Goal: Information Seeking & Learning: Learn about a topic

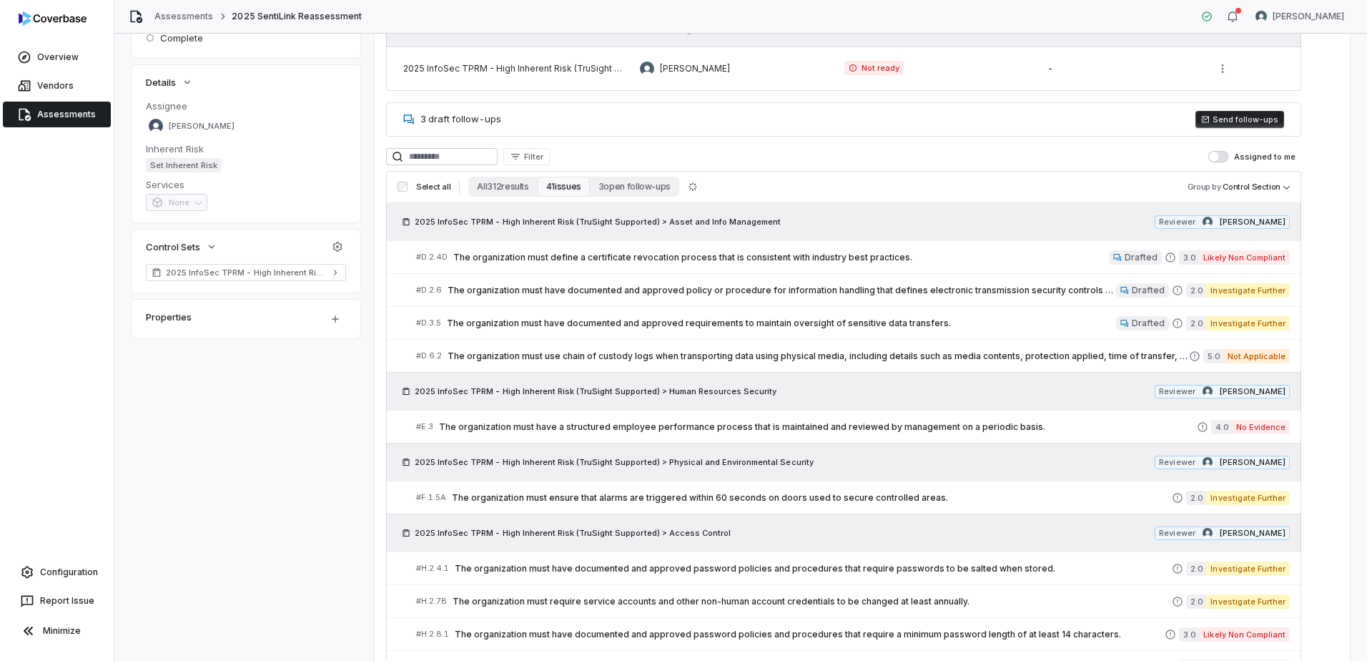
scroll to position [214, 0]
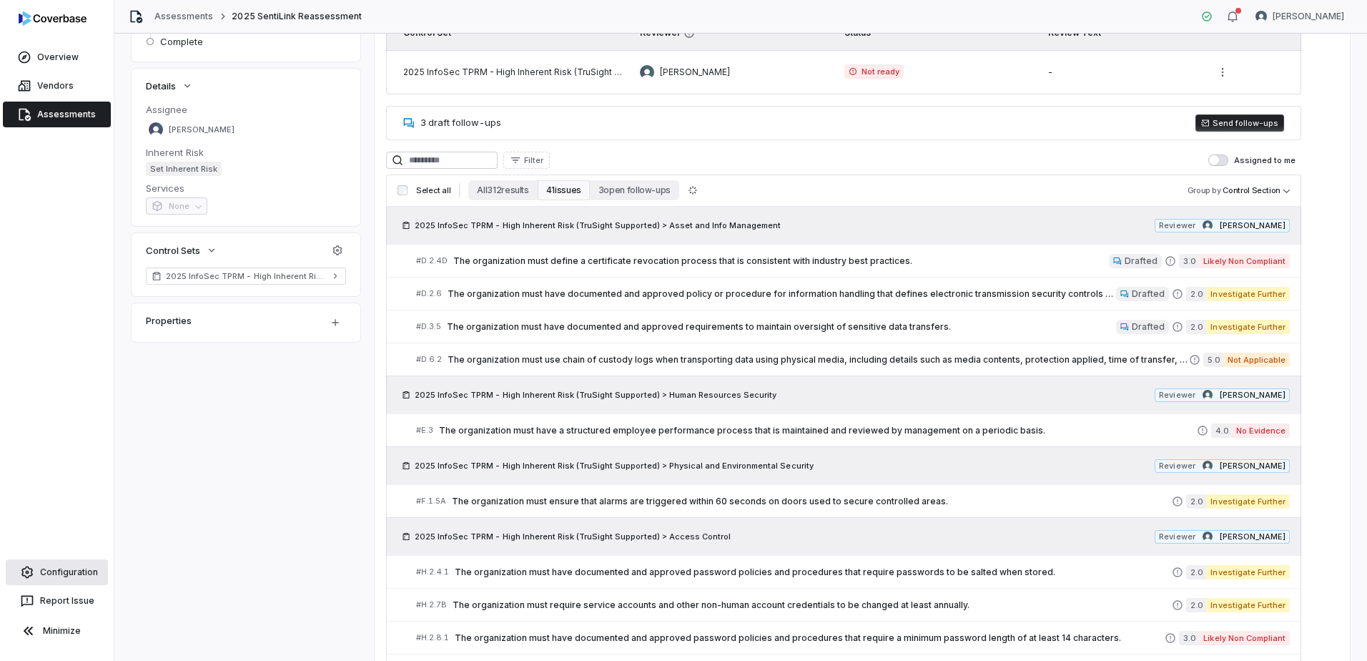
click at [73, 573] on span "Configuration" at bounding box center [69, 571] width 58 height 11
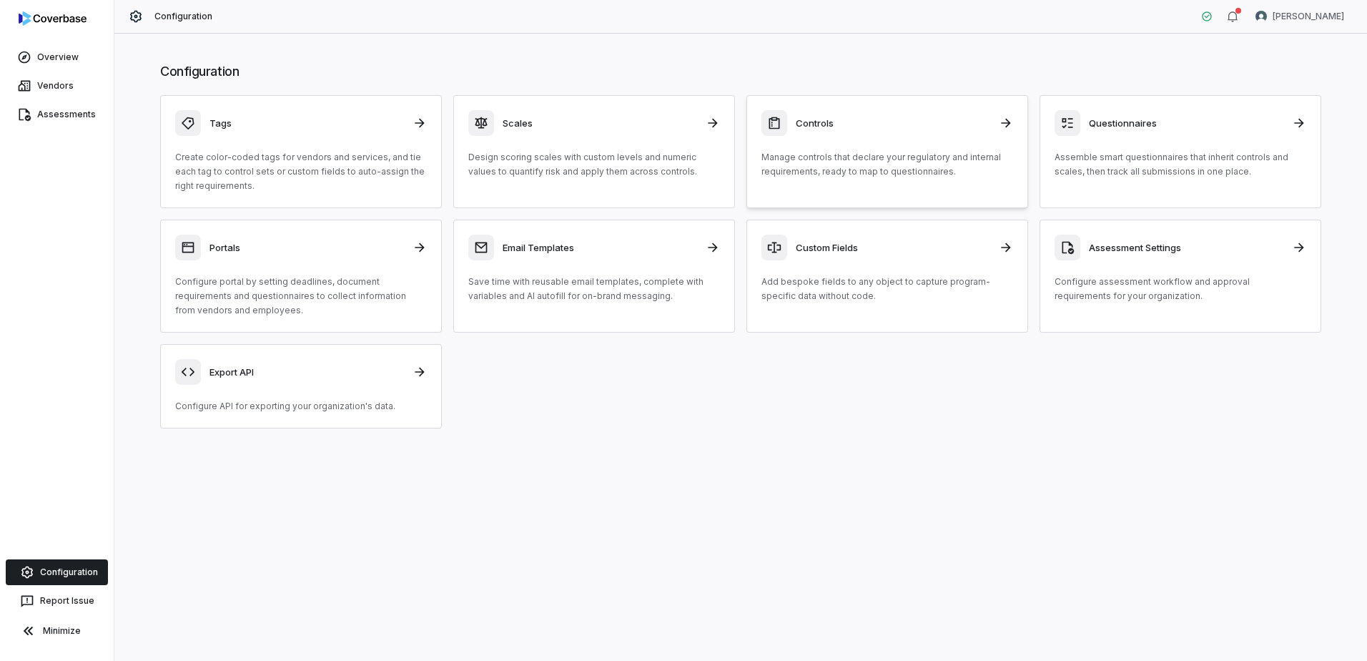
click at [829, 119] on h3 "Controls" at bounding box center [893, 123] width 194 height 13
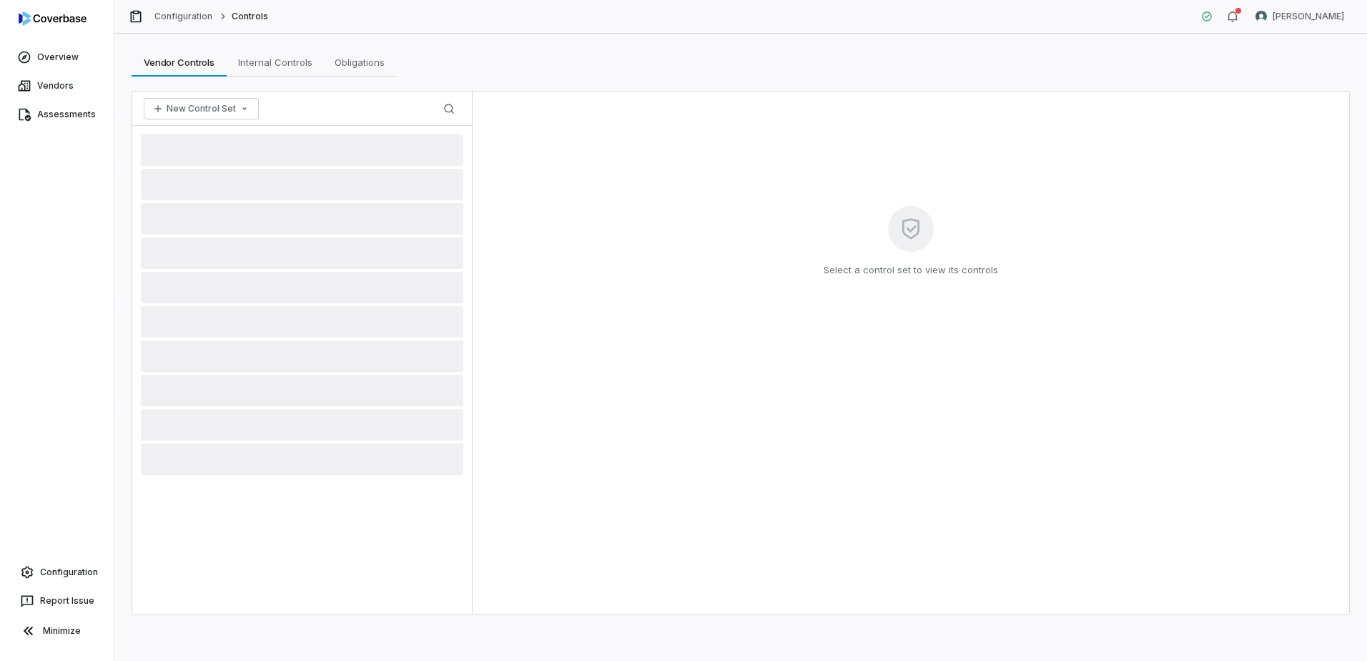
click at [475, 389] on div "New Control Set Search Select a control set to view its controls" at bounding box center [740, 353] width 1217 height 523
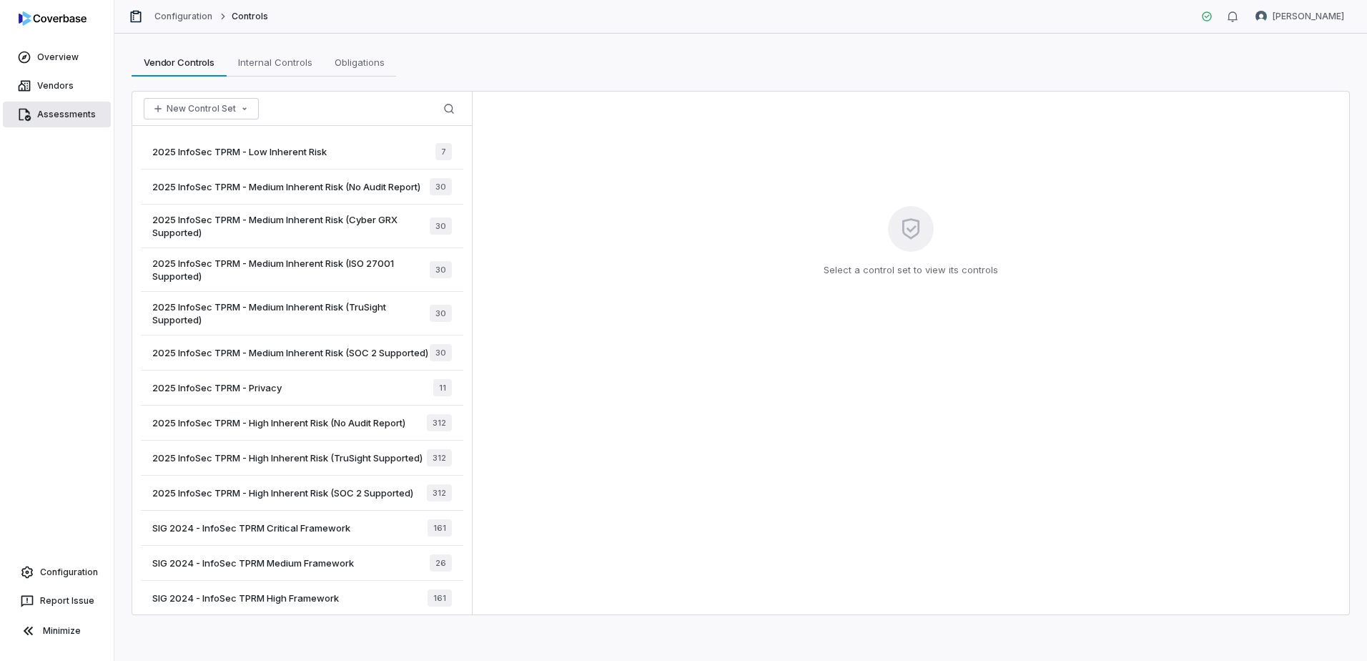
click at [66, 112] on span "Assessments" at bounding box center [66, 114] width 59 height 11
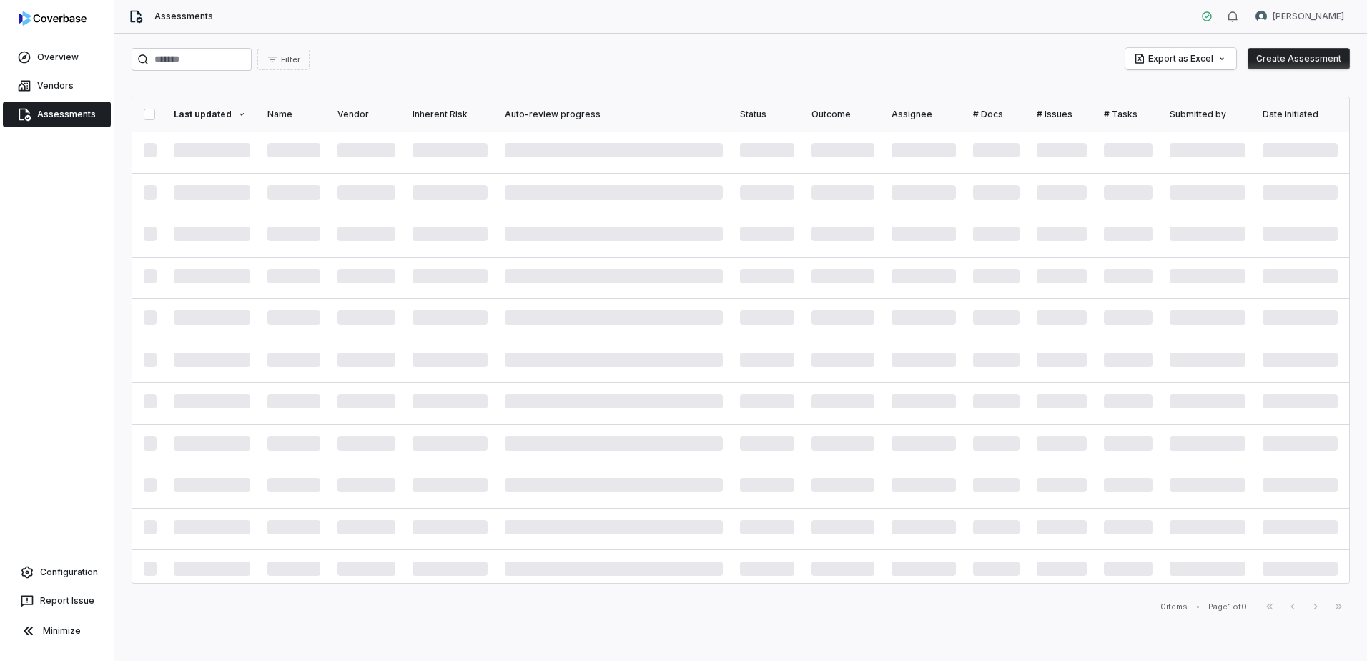
click at [53, 117] on span "Assessments" at bounding box center [66, 114] width 59 height 11
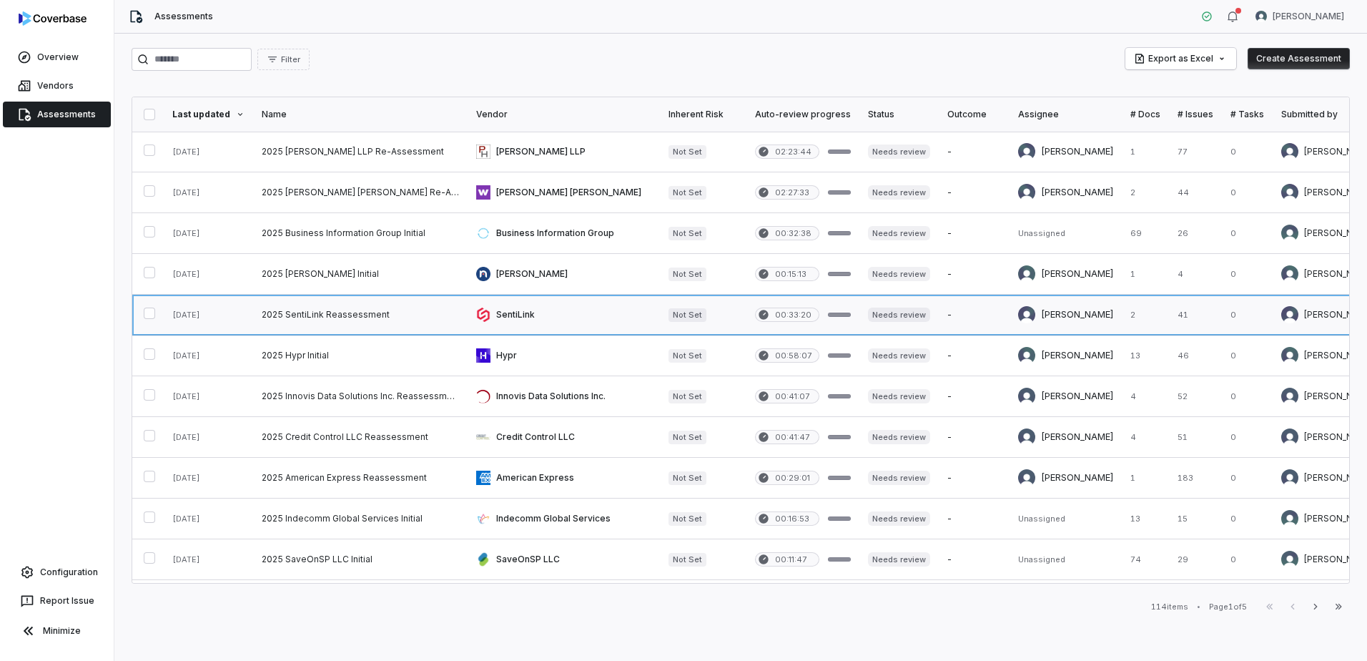
click at [301, 318] on link at bounding box center [360, 315] width 214 height 40
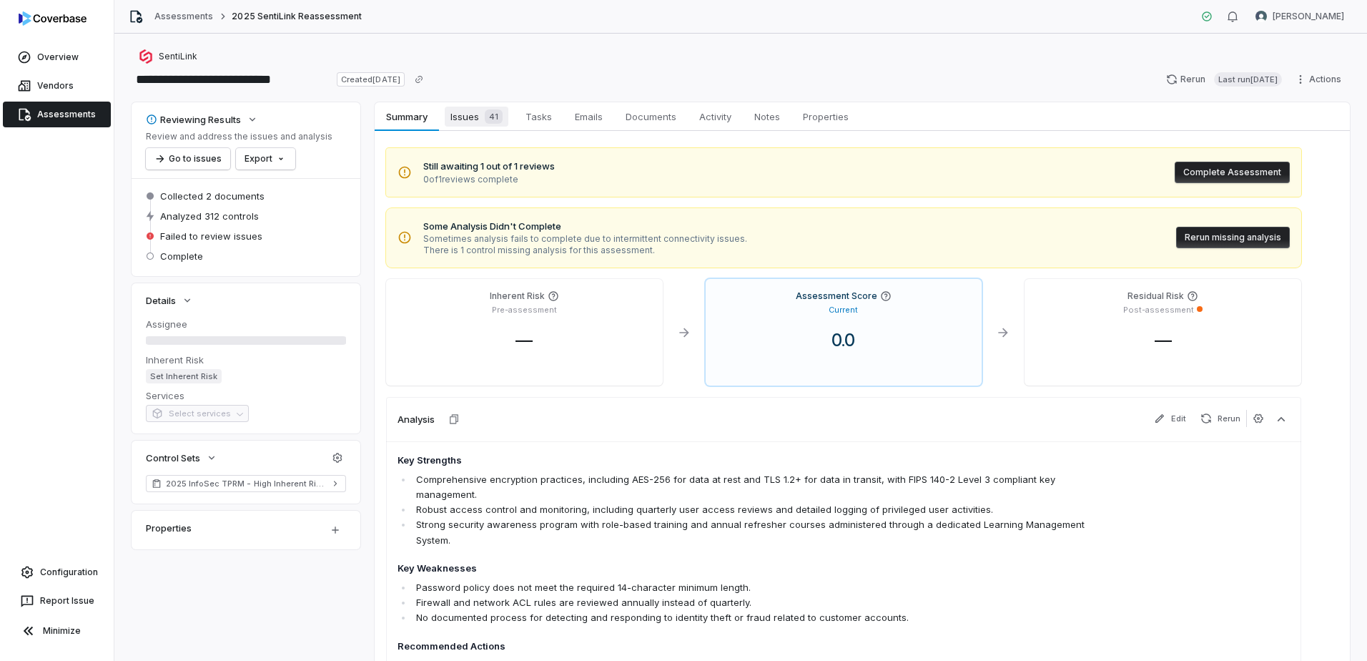
click at [470, 113] on span "Issues 41" at bounding box center [477, 117] width 64 height 20
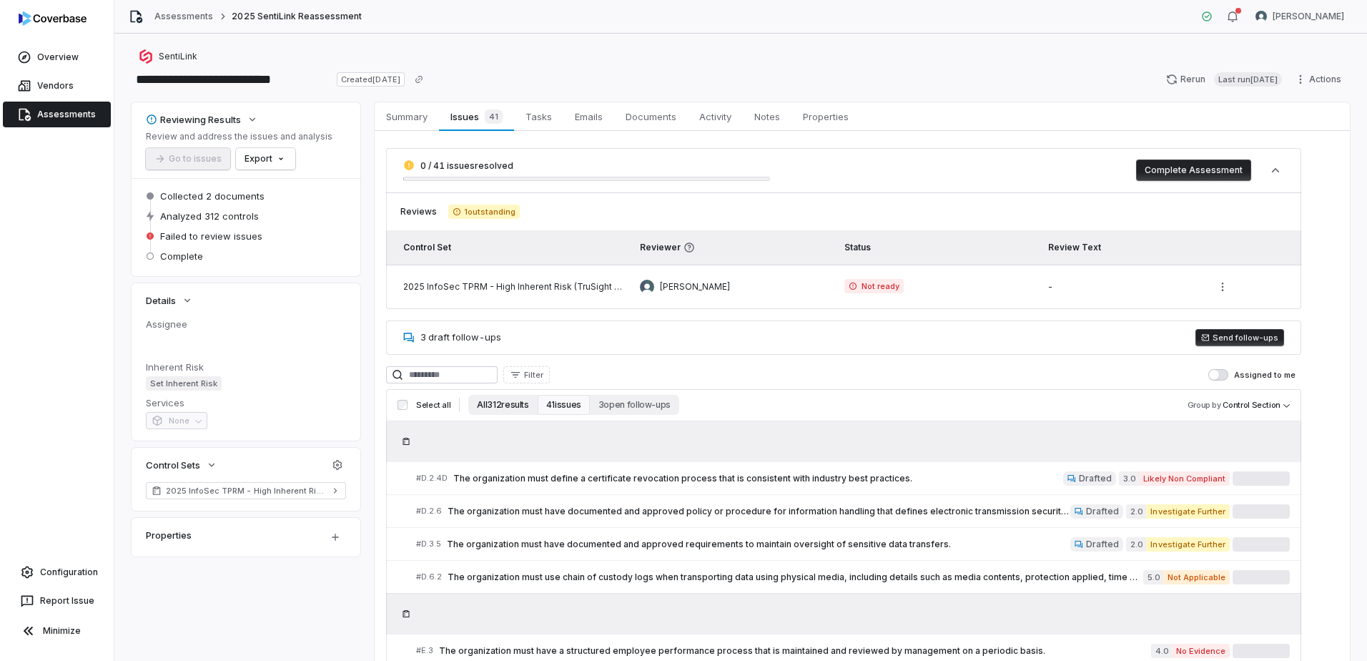
click at [498, 408] on button "All 312 results" at bounding box center [502, 405] width 69 height 20
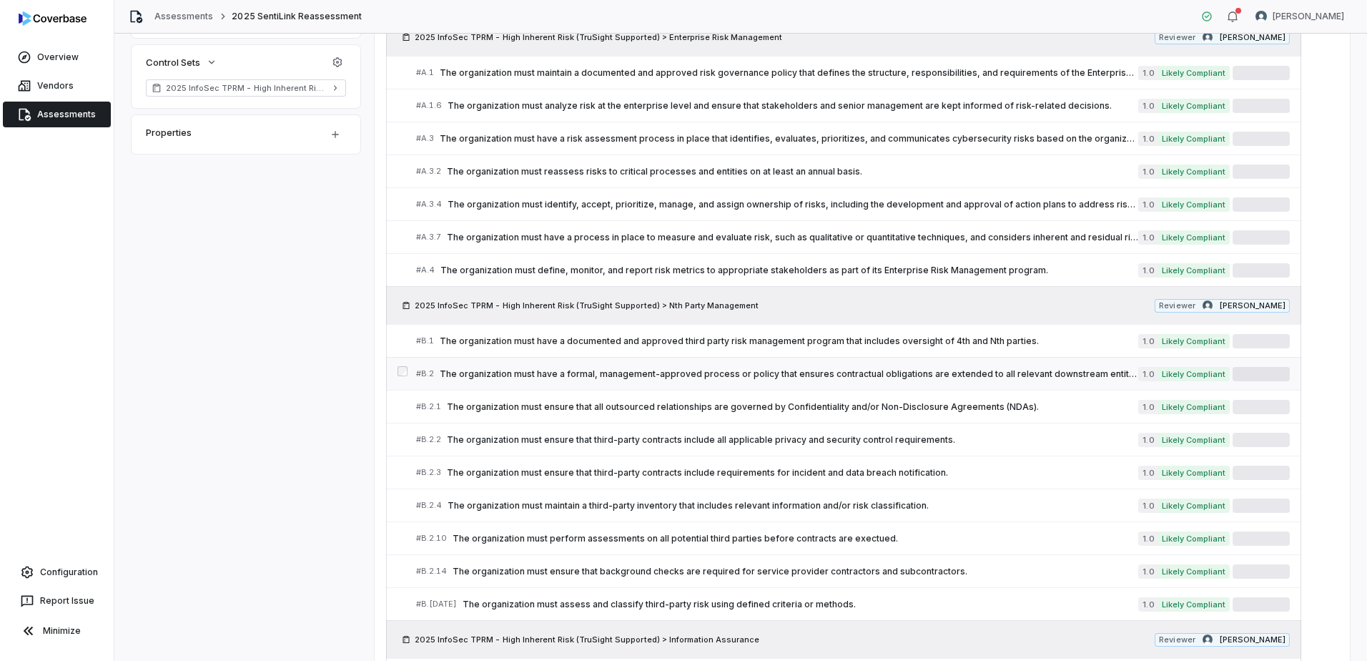
scroll to position [336, 0]
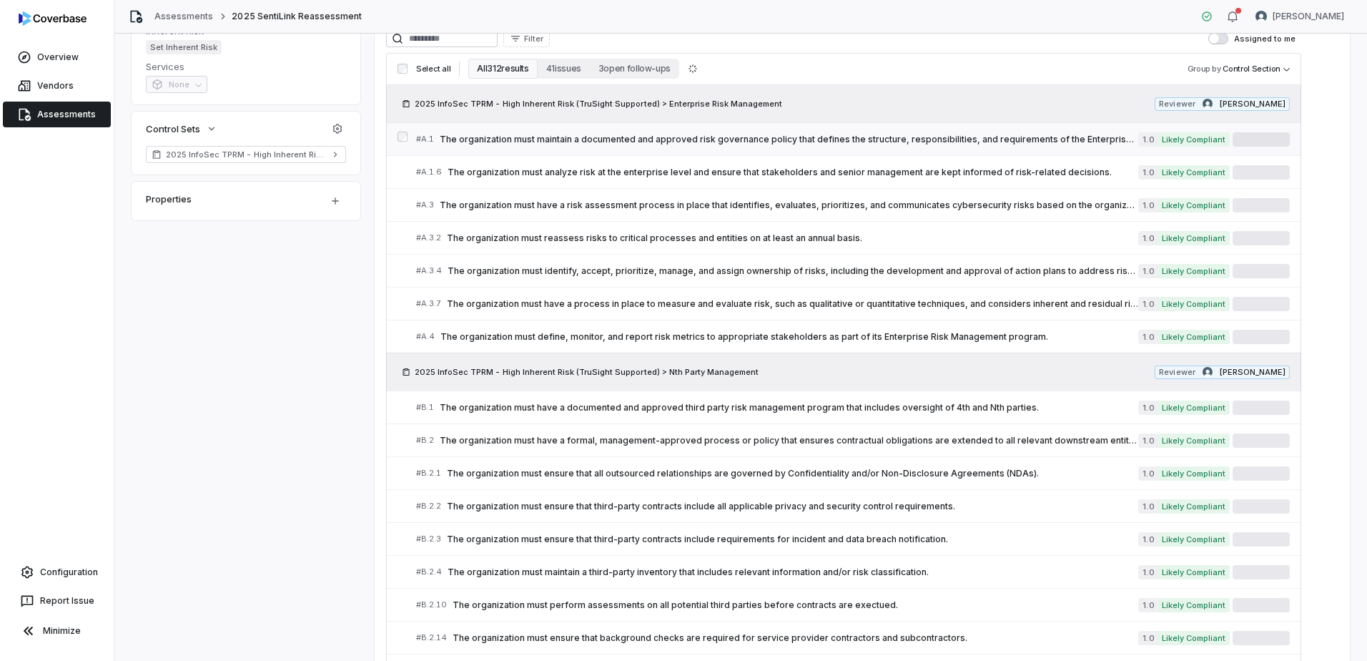
click at [508, 139] on span "The organization must maintain a documented and approved risk governance policy…" at bounding box center [789, 139] width 698 height 11
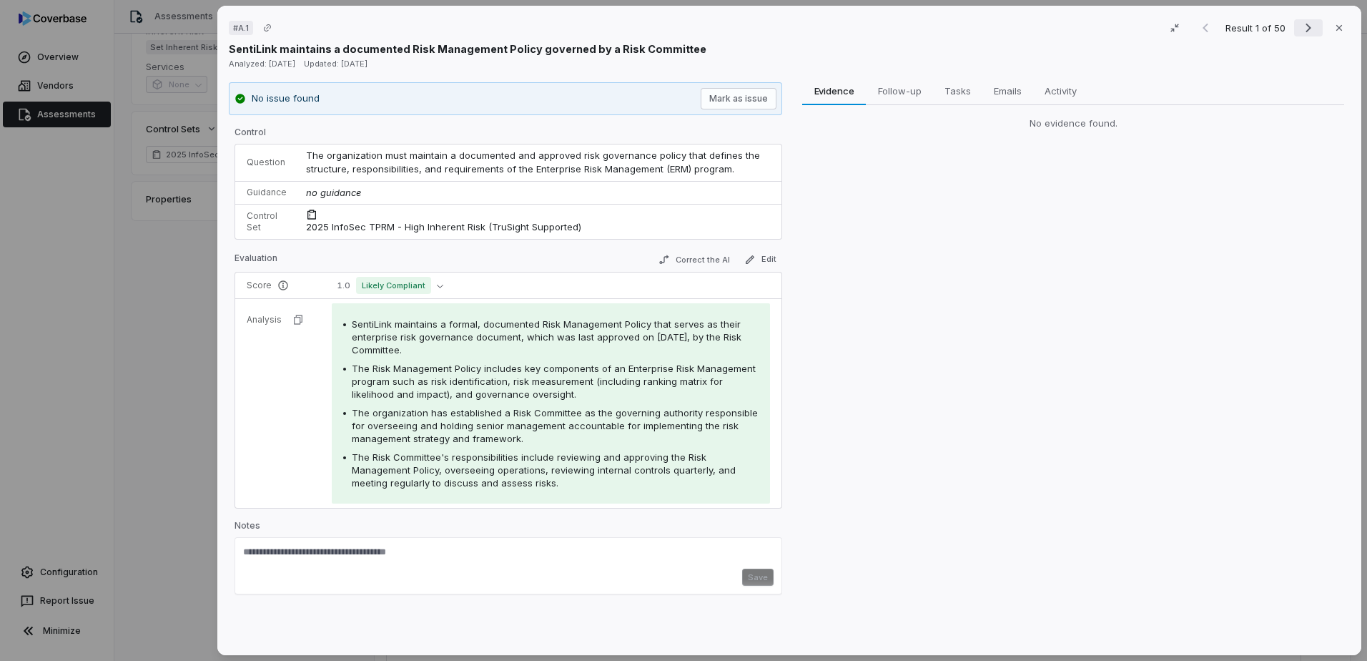
scroll to position [336, 0]
click at [1300, 26] on icon "Next result" at bounding box center [1308, 27] width 17 height 17
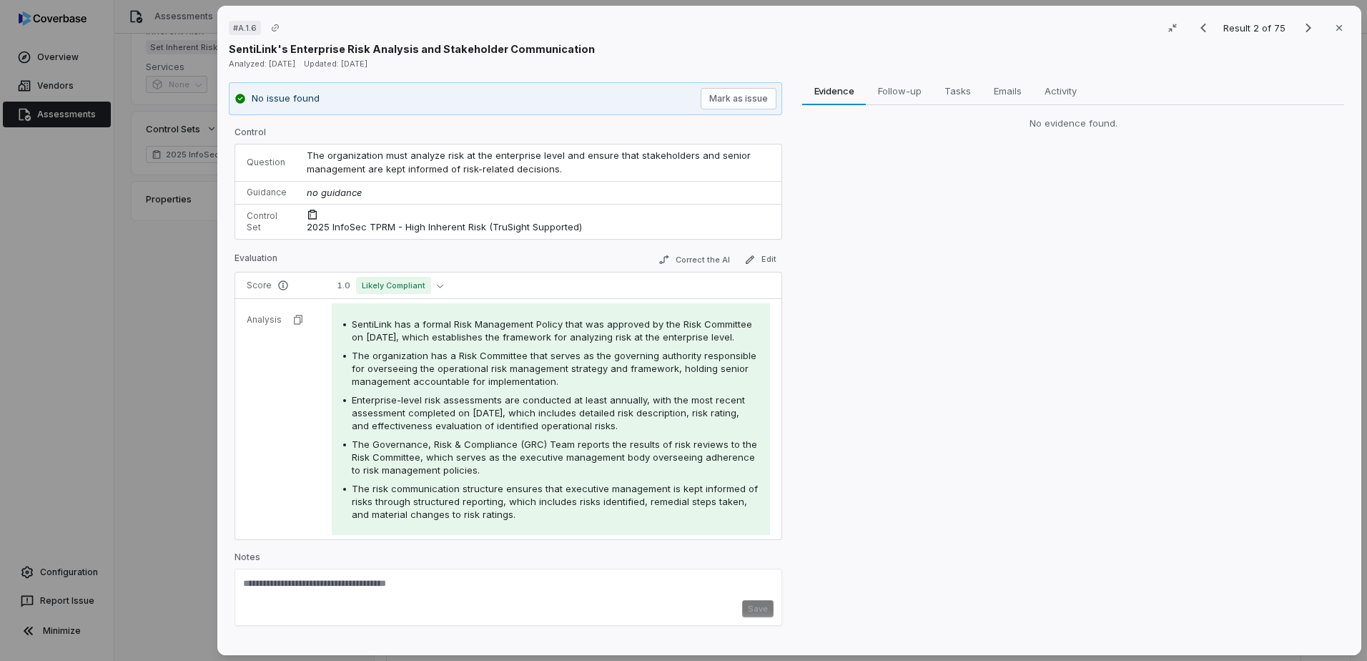
scroll to position [1, 0]
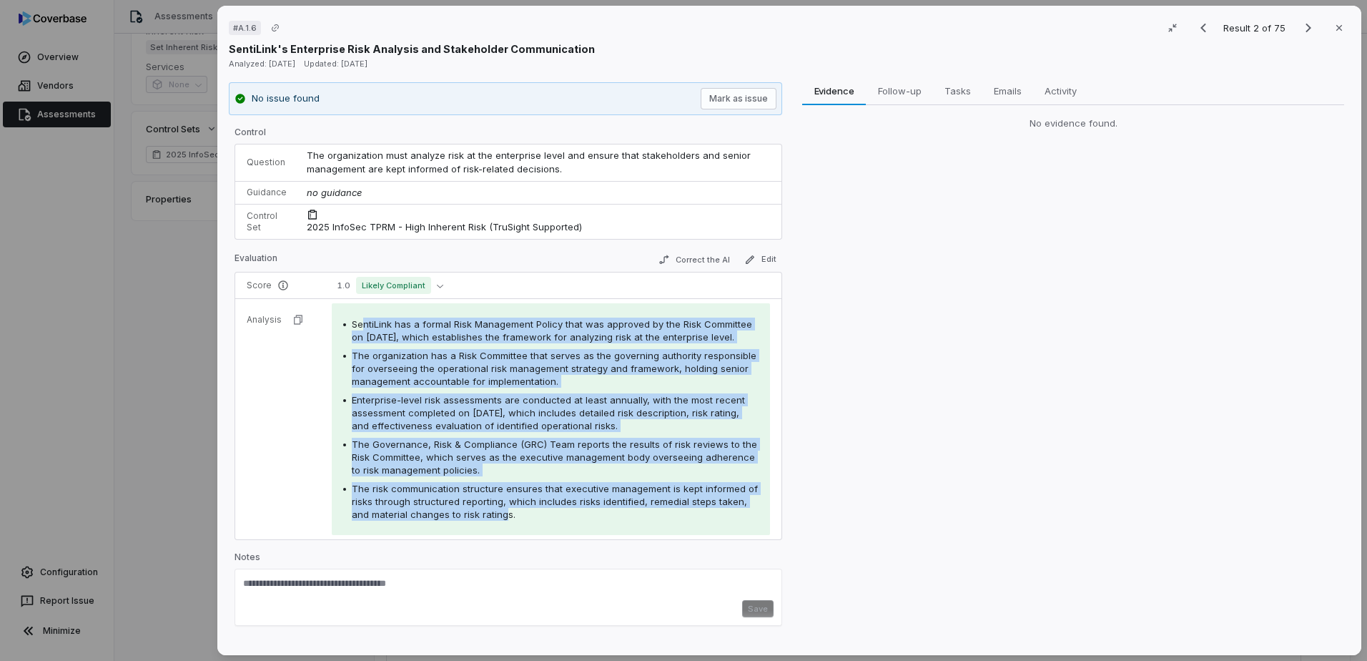
drag, startPoint x: 362, startPoint y: 322, endPoint x: 501, endPoint y: 544, distance: 261.4
click at [501, 535] on div "SentiLink has a formal Risk Management Policy that was approved by the Risk Com…" at bounding box center [551, 419] width 438 height 232
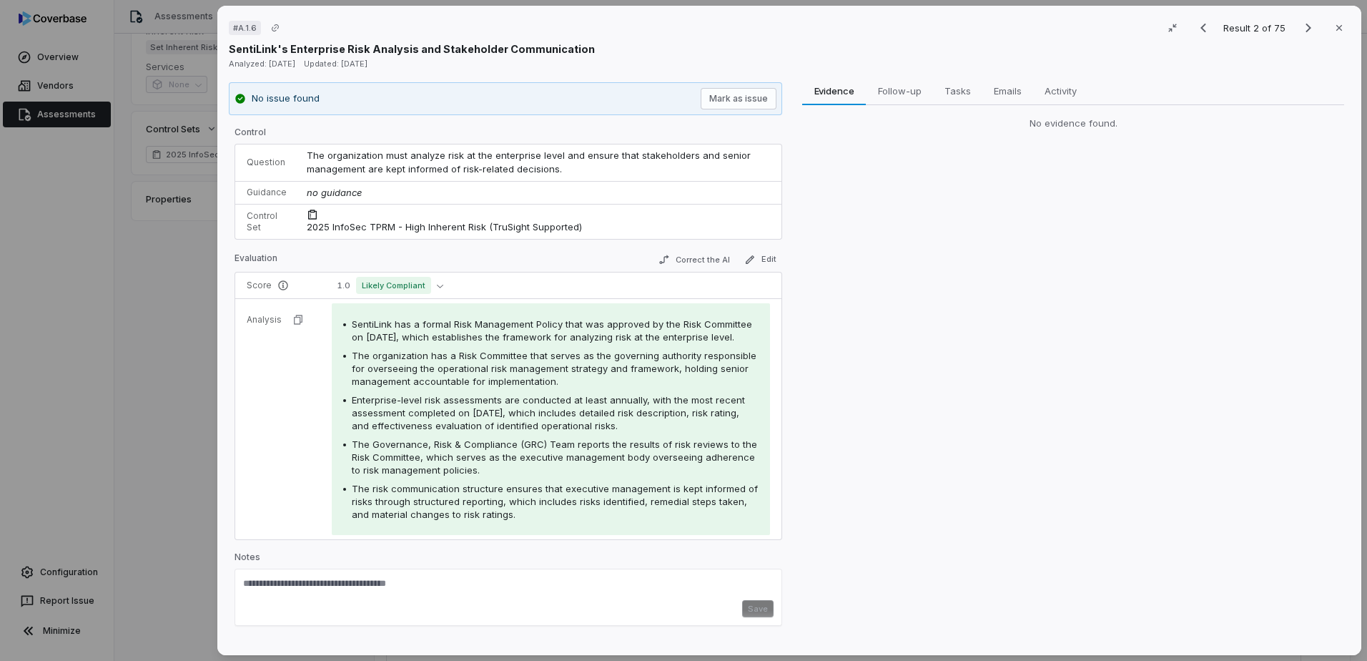
drag, startPoint x: 501, startPoint y: 544, endPoint x: 544, endPoint y: 536, distance: 43.6
click at [544, 520] on div "The risk communication structure ensures that executive management is kept info…" at bounding box center [555, 501] width 407 height 39
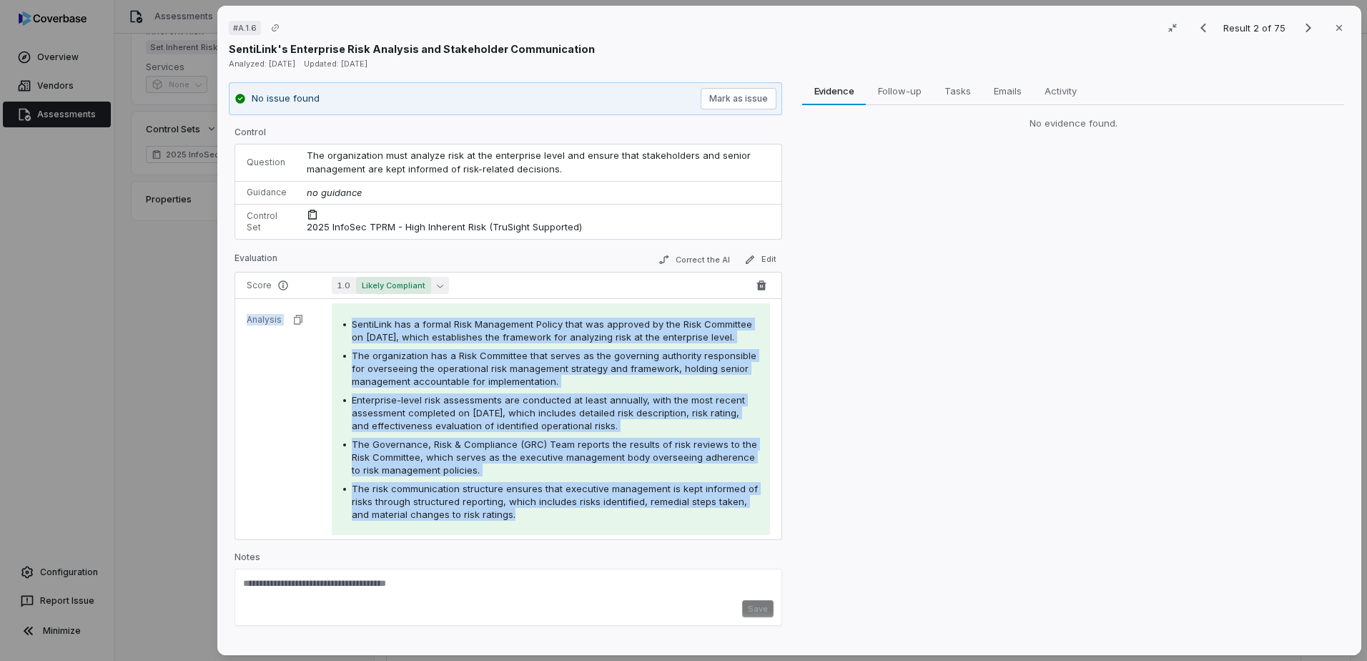
drag, startPoint x: 546, startPoint y: 524, endPoint x: 370, endPoint y: 287, distance: 295.2
click at [370, 287] on tbody "Score 1.0 Likely Compliant Analysis SentiLink has a formal Risk Management Poli…" at bounding box center [508, 405] width 546 height 267
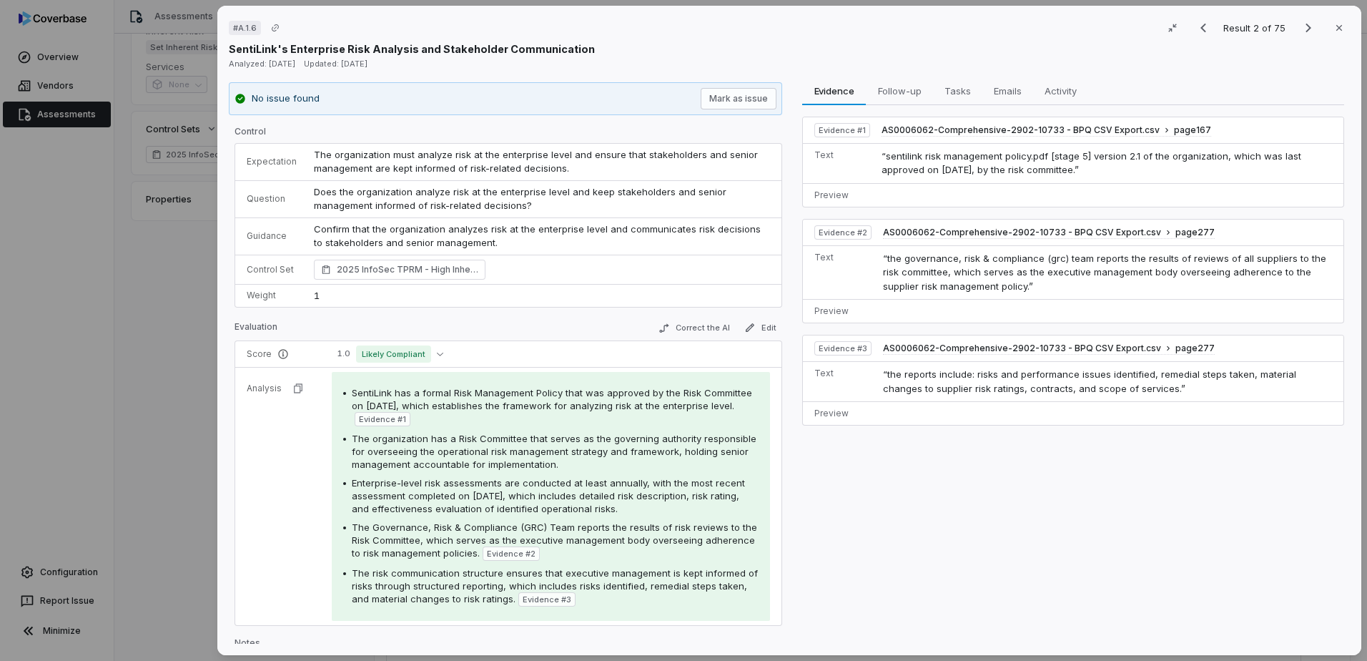
click at [286, 468] on tr "Analysis SentiLink has a formal Risk Management Policy that was approved by the…" at bounding box center [508, 496] width 546 height 258
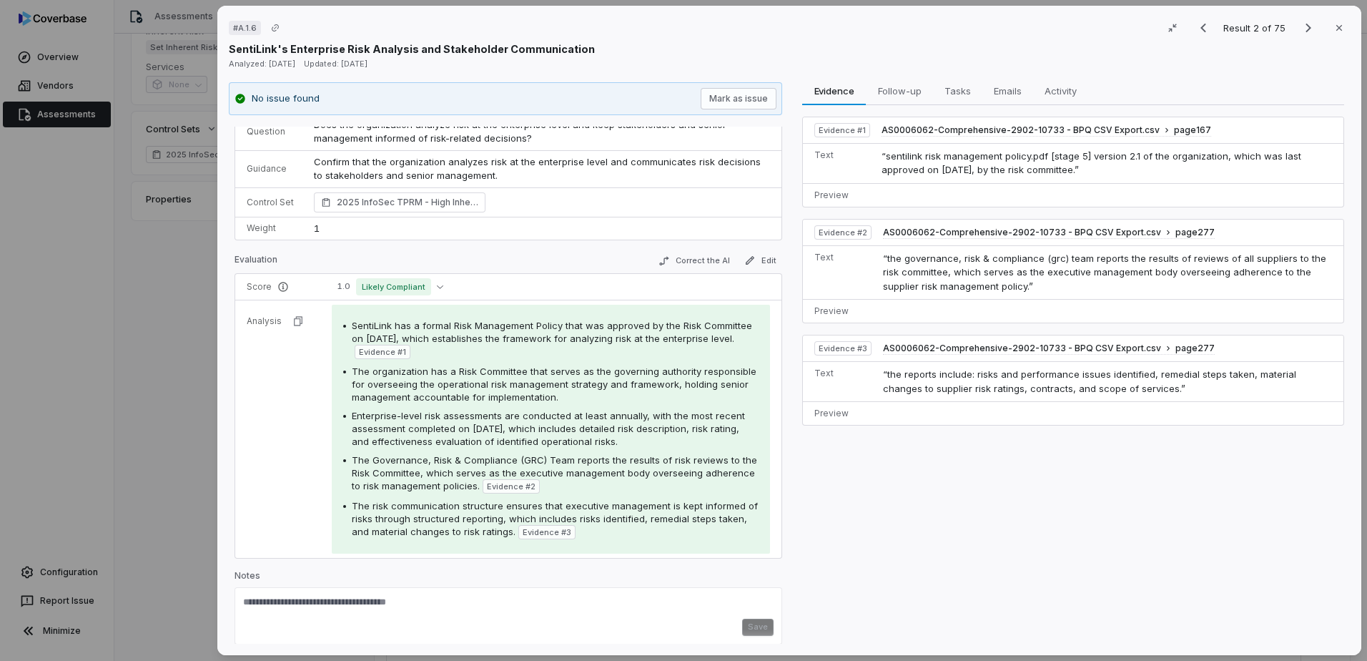
scroll to position [74, 0]
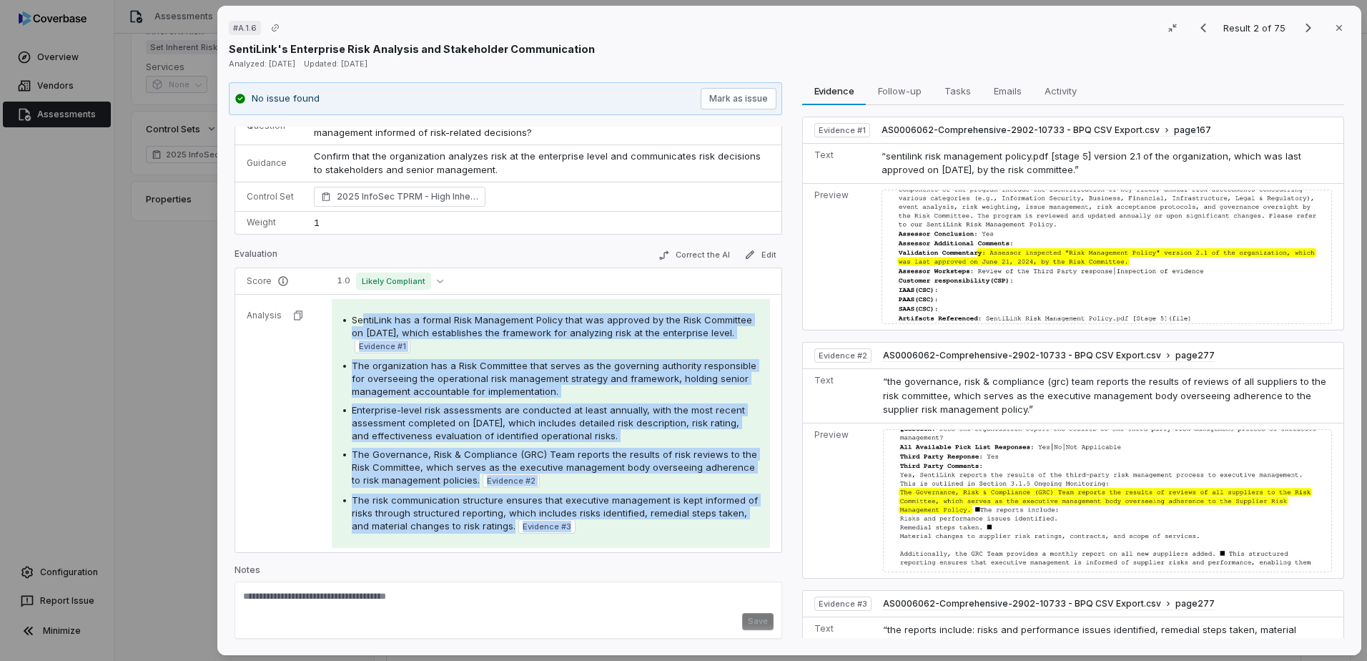
drag, startPoint x: 364, startPoint y: 323, endPoint x: 576, endPoint y: 539, distance: 302.8
click at [576, 539] on div "SentiLink has a formal Risk Management Policy that was approved by the Risk Com…" at bounding box center [551, 423] width 438 height 249
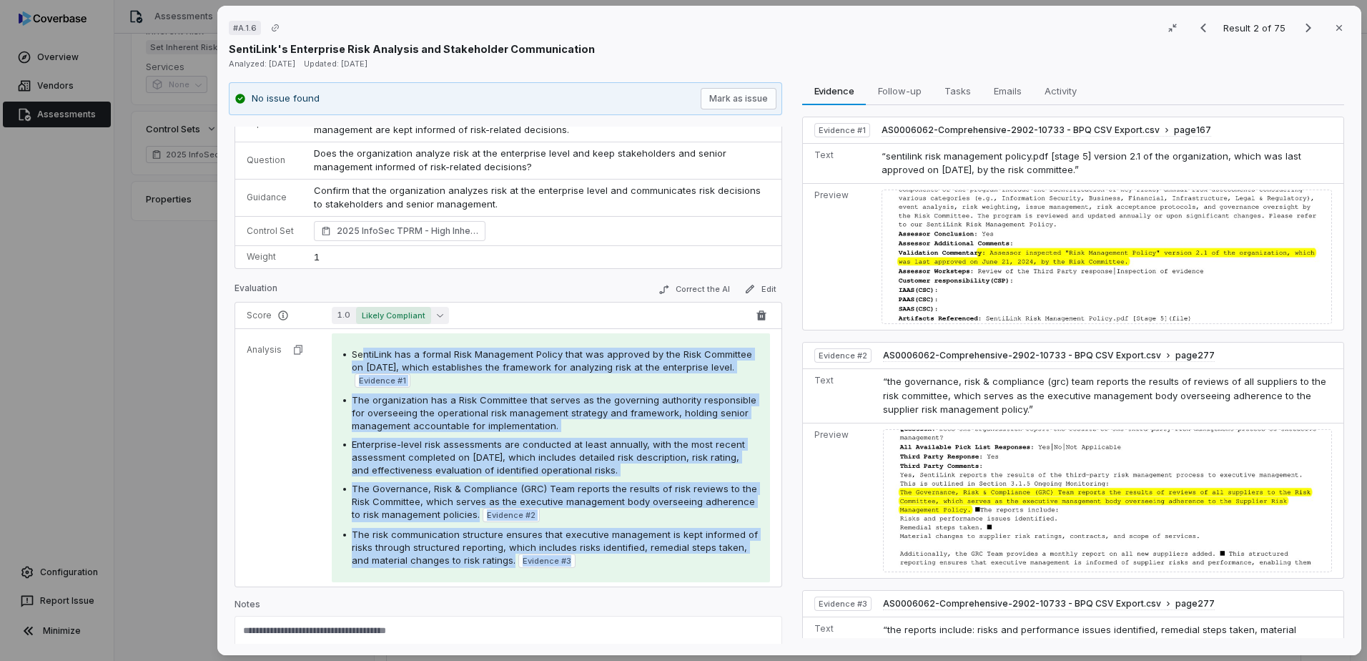
scroll to position [0, 0]
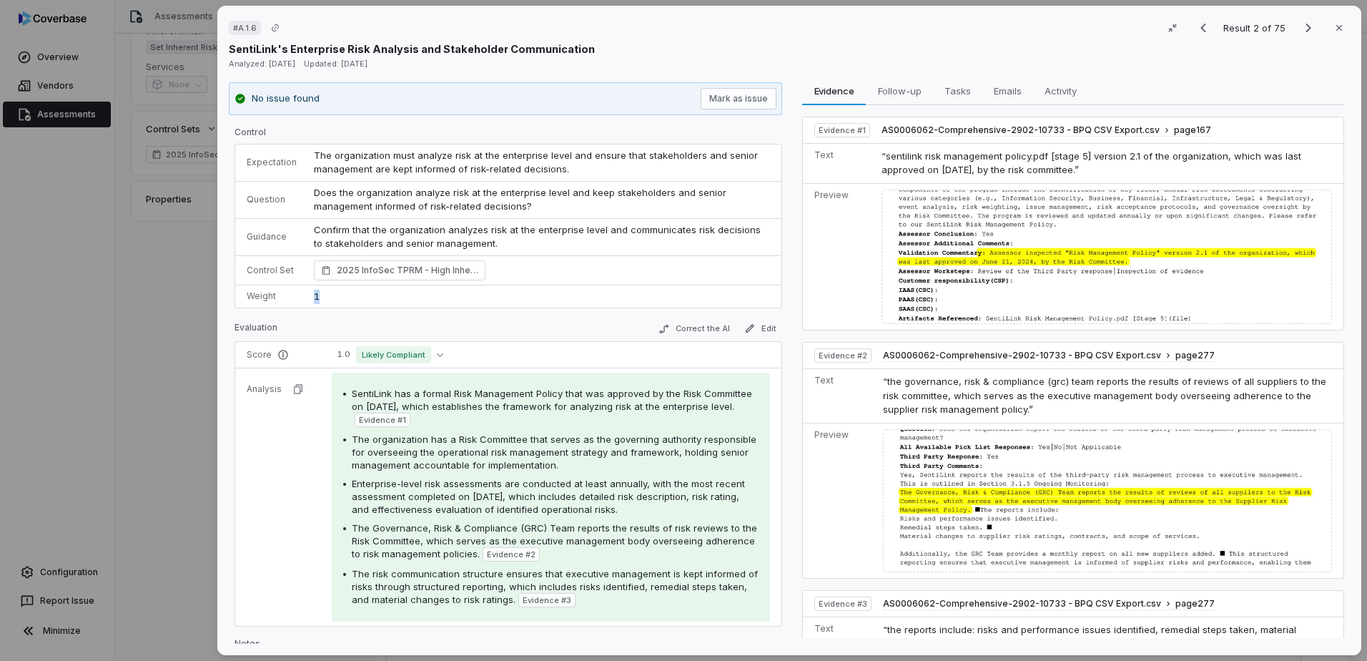
drag, startPoint x: 310, startPoint y: 297, endPoint x: 336, endPoint y: 301, distance: 26.7
click at [336, 301] on td "1" at bounding box center [543, 296] width 476 height 23
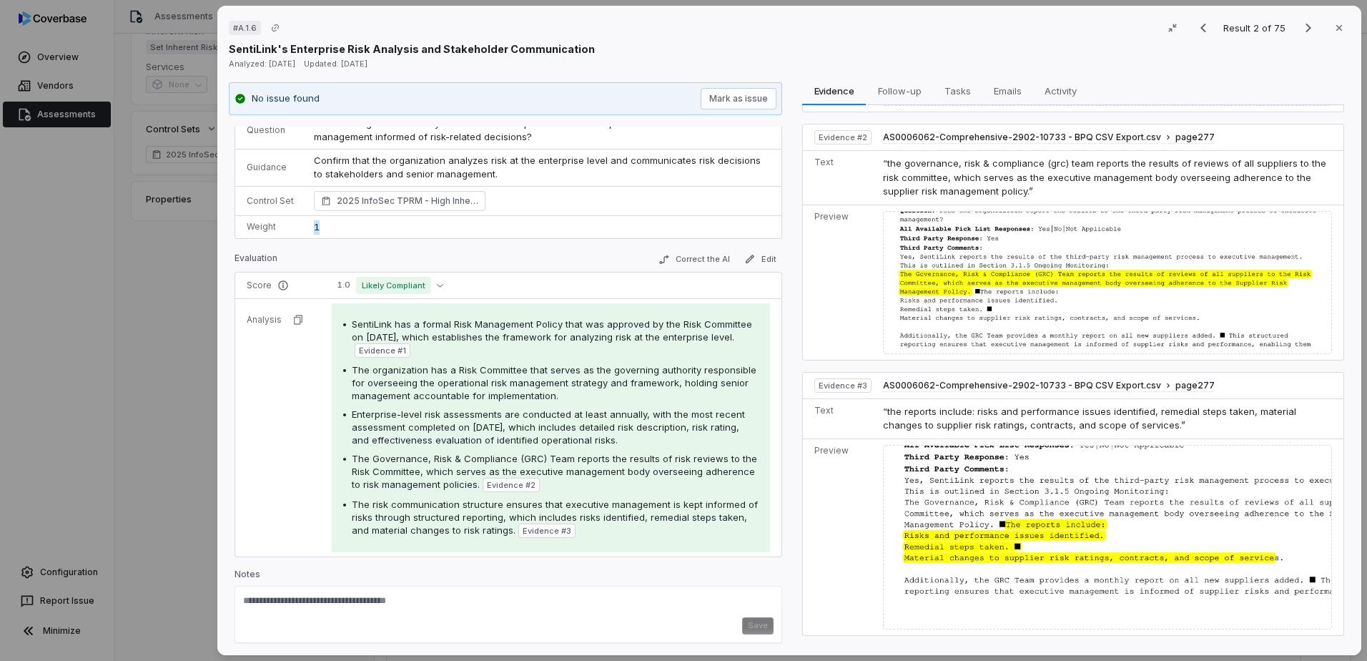
scroll to position [74, 0]
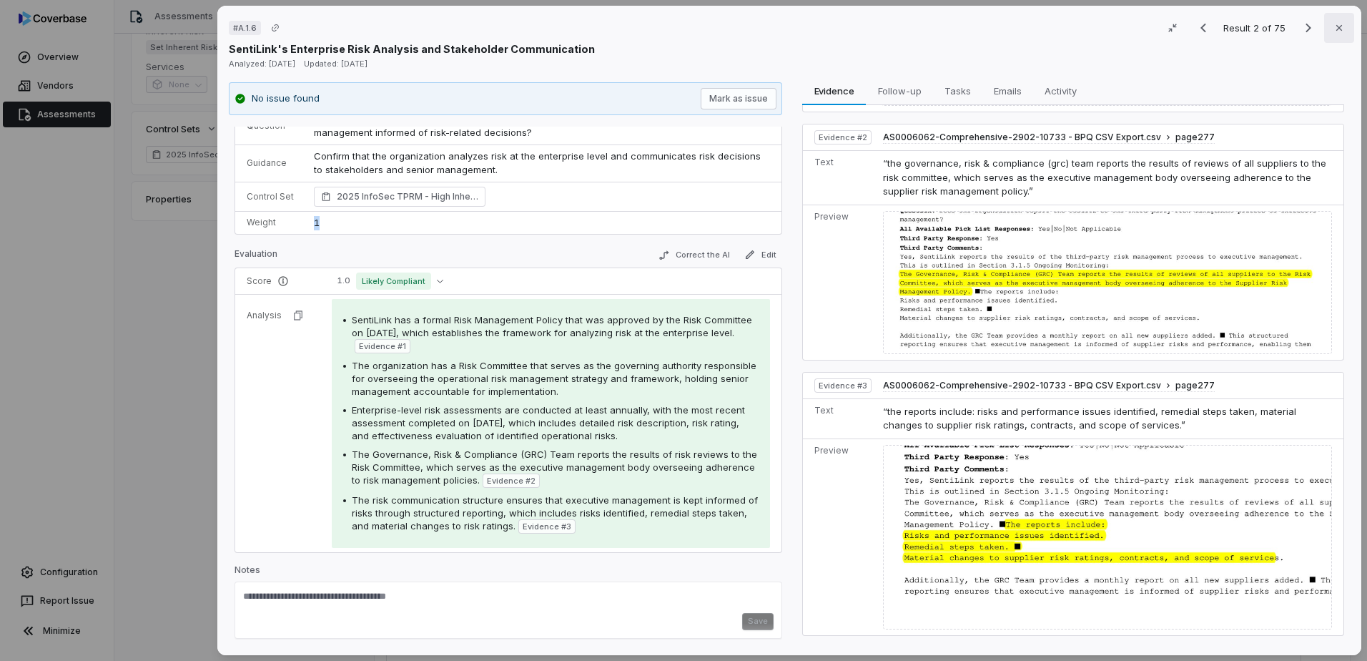
click at [1333, 28] on icon "button" at bounding box center [1338, 27] width 11 height 11
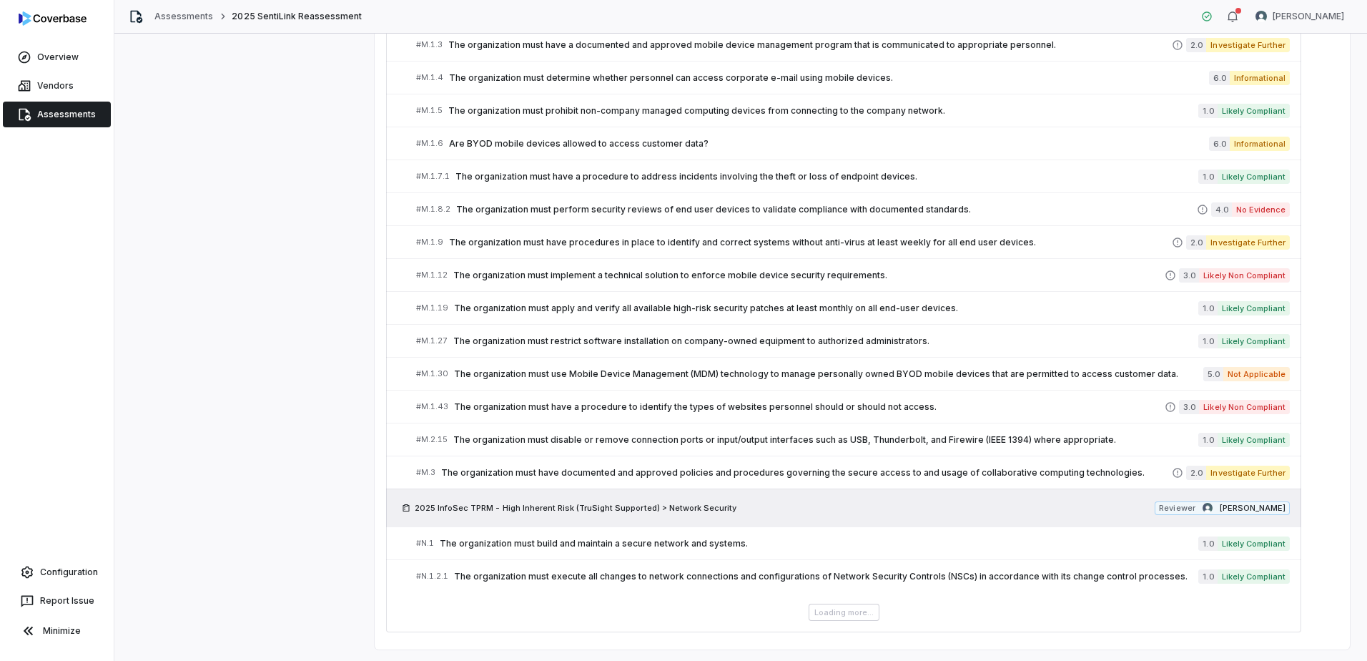
scroll to position [7577, 0]
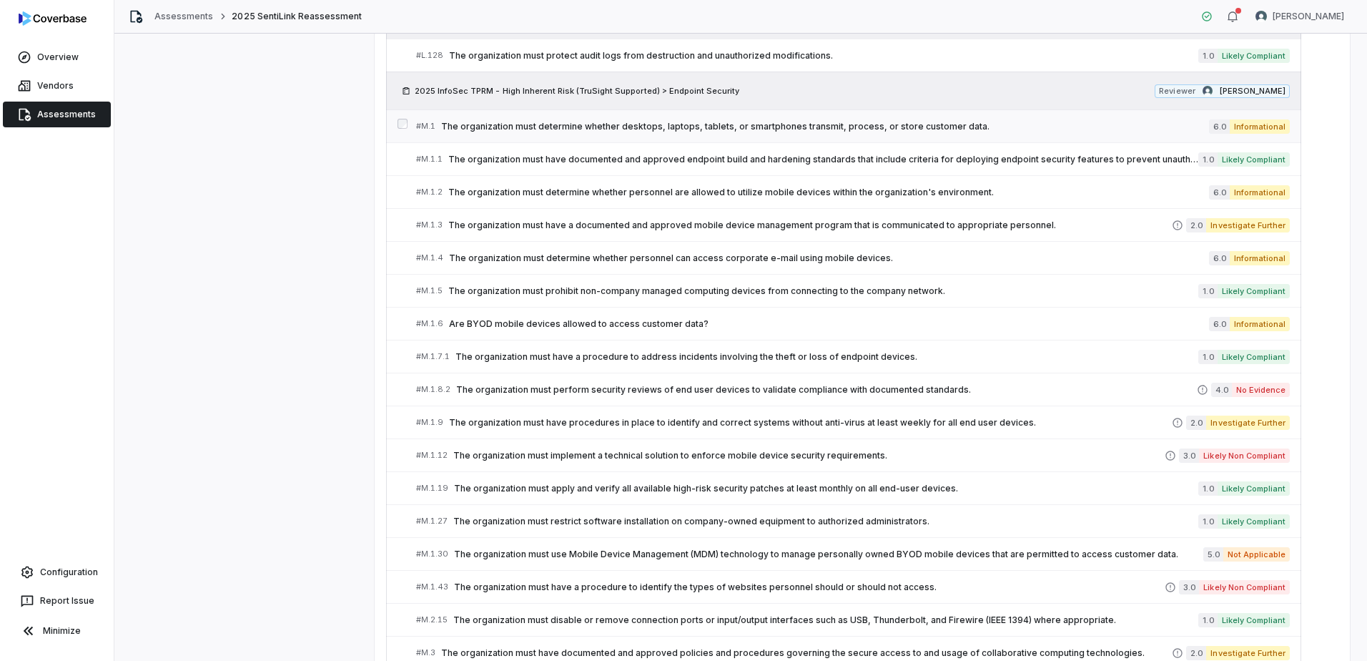
click at [848, 126] on span "The organization must determine whether desktops, laptops, tablets, or smartpho…" at bounding box center [825, 126] width 768 height 11
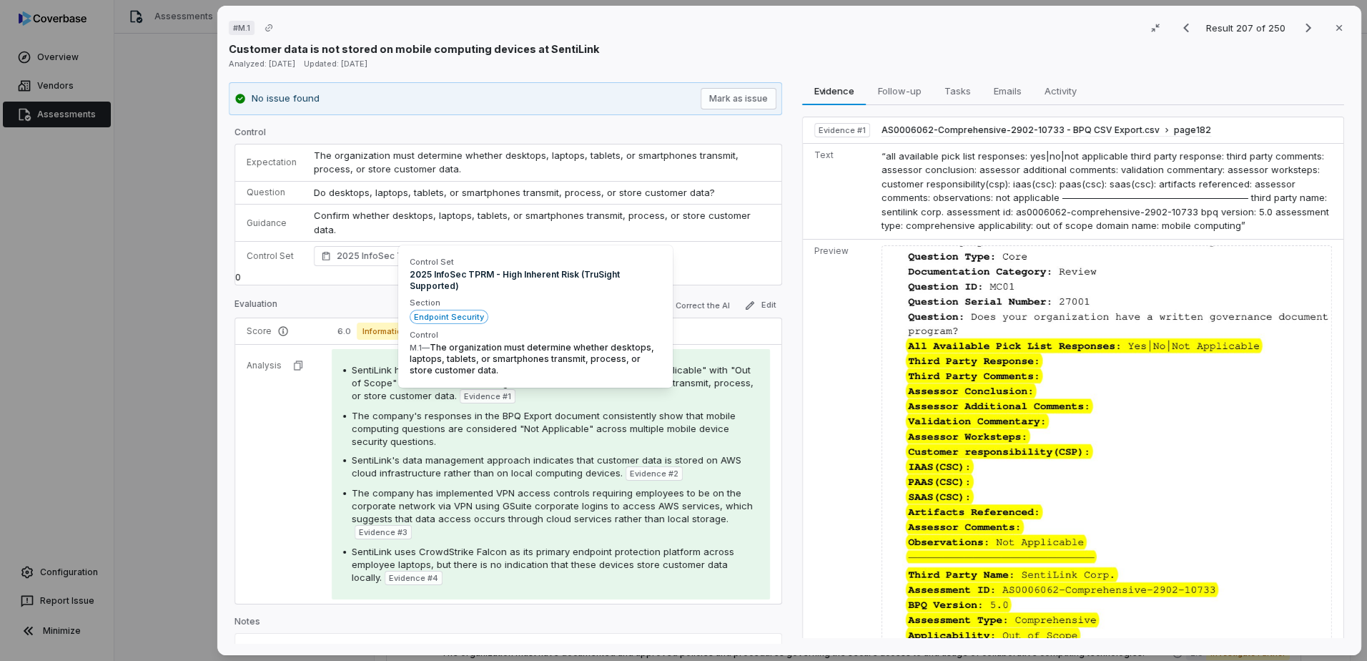
scroll to position [52, 0]
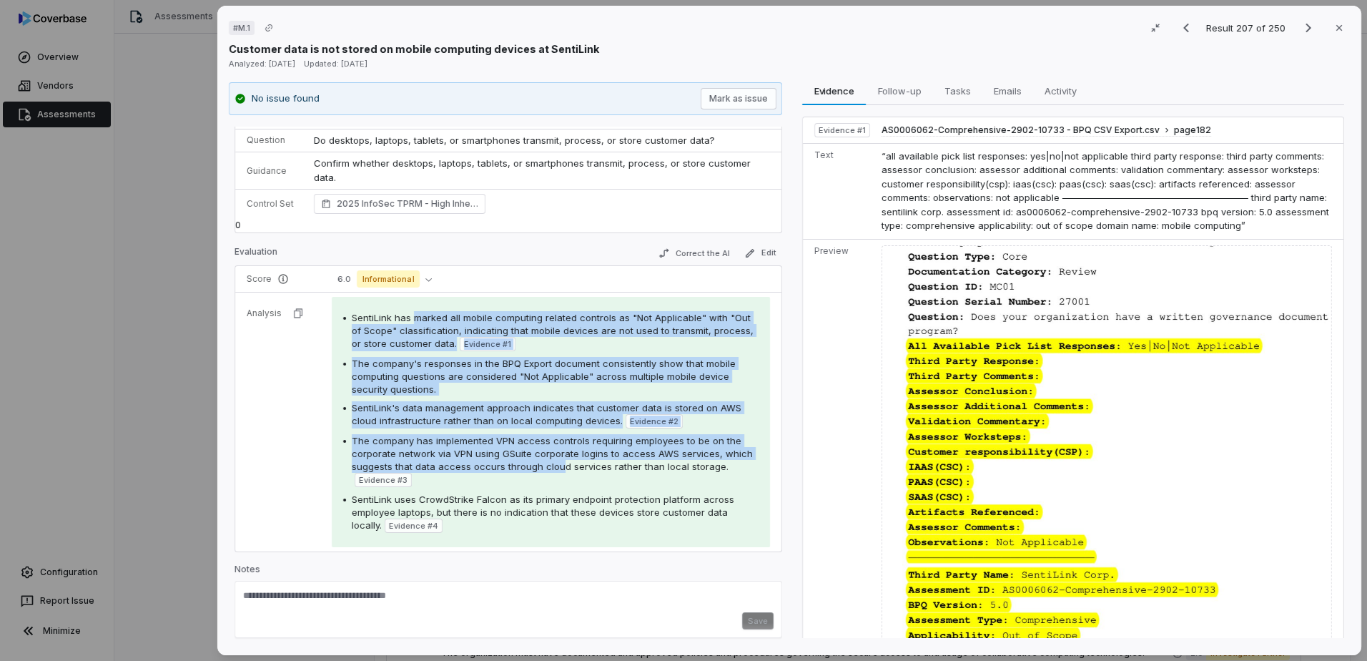
drag, startPoint x: 445, startPoint y: 319, endPoint x: 554, endPoint y: 465, distance: 182.4
click at [554, 465] on div "SentiLink has marked all mobile computing related controls as "Not Applicable" …" at bounding box center [550, 422] width 415 height 222
drag, startPoint x: 554, startPoint y: 465, endPoint x: 511, endPoint y: 455, distance: 44.0
click at [518, 454] on span "The company has implemented VPN access controls requiring employees to be on th…" at bounding box center [552, 453] width 401 height 37
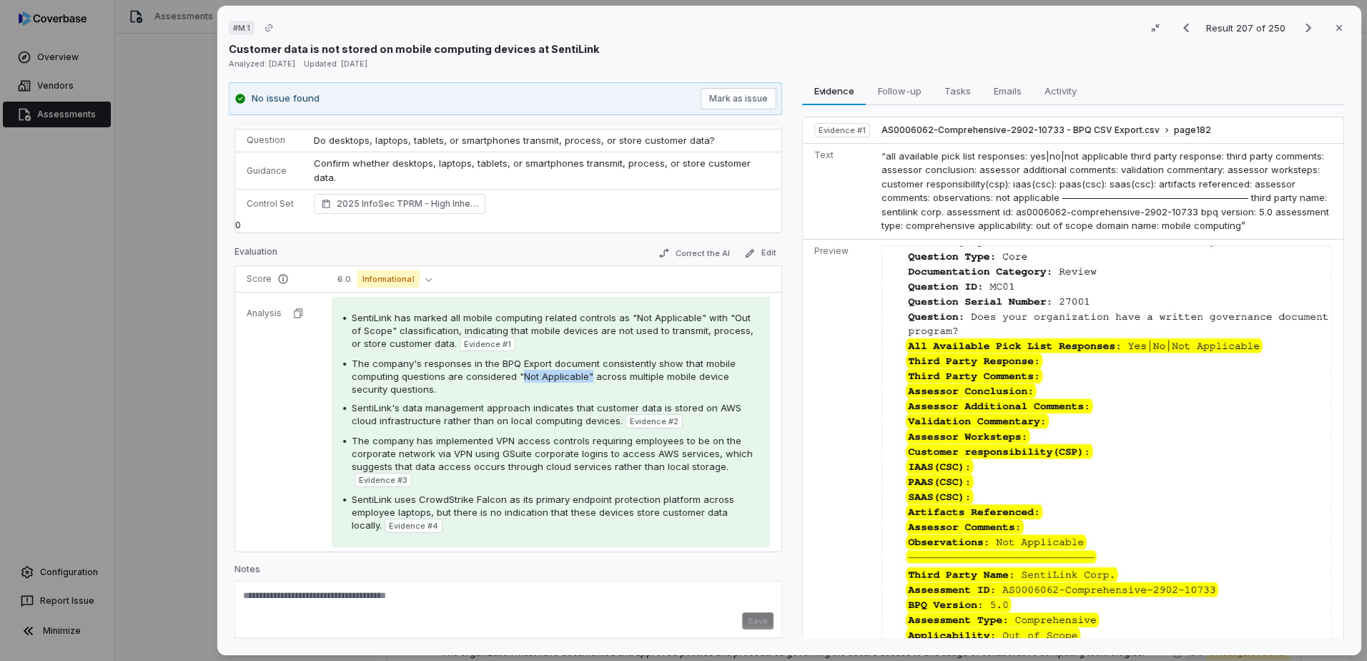
drag, startPoint x: 516, startPoint y: 377, endPoint x: 585, endPoint y: 376, distance: 68.6
click at [585, 376] on span "The company's responses in the BPQ Export document consistently show that mobil…" at bounding box center [544, 375] width 384 height 37
drag, startPoint x: 585, startPoint y: 376, endPoint x: 530, endPoint y: 395, distance: 58.3
click at [530, 395] on div "SentiLink has marked all mobile computing related controls as "Not Applicable" …" at bounding box center [550, 422] width 415 height 222
drag, startPoint x: 525, startPoint y: 377, endPoint x: 569, endPoint y: 376, distance: 43.6
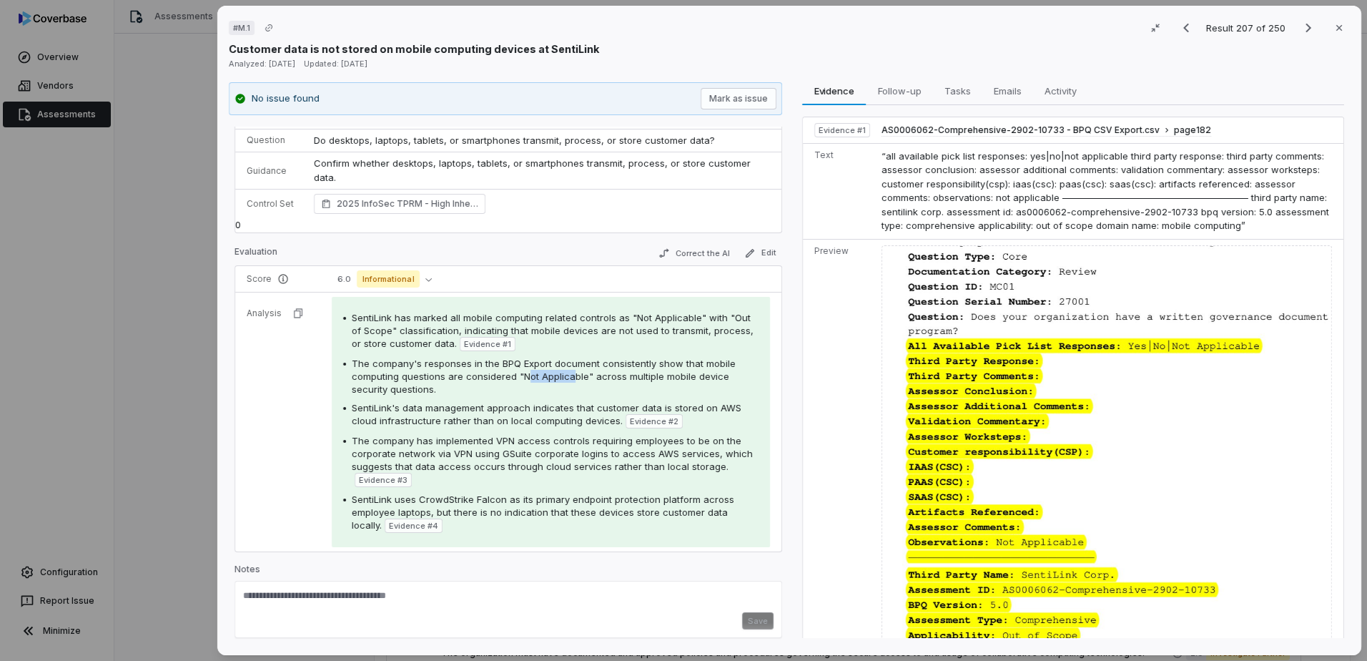
click at [569, 376] on span "The company's responses in the BPQ Export document consistently show that mobil…" at bounding box center [544, 375] width 384 height 37
drag, startPoint x: 569, startPoint y: 376, endPoint x: 545, endPoint y: 315, distance: 65.8
click at [545, 315] on span "SentiLink has marked all mobile computing related controls as "Not Applicable" …" at bounding box center [553, 330] width 402 height 37
click at [521, 506] on span "SentiLink uses CrowdStrike Falcon as its primary endpoint protection platform a…" at bounding box center [543, 511] width 382 height 37
drag, startPoint x: 365, startPoint y: 502, endPoint x: 508, endPoint y: 511, distance: 142.6
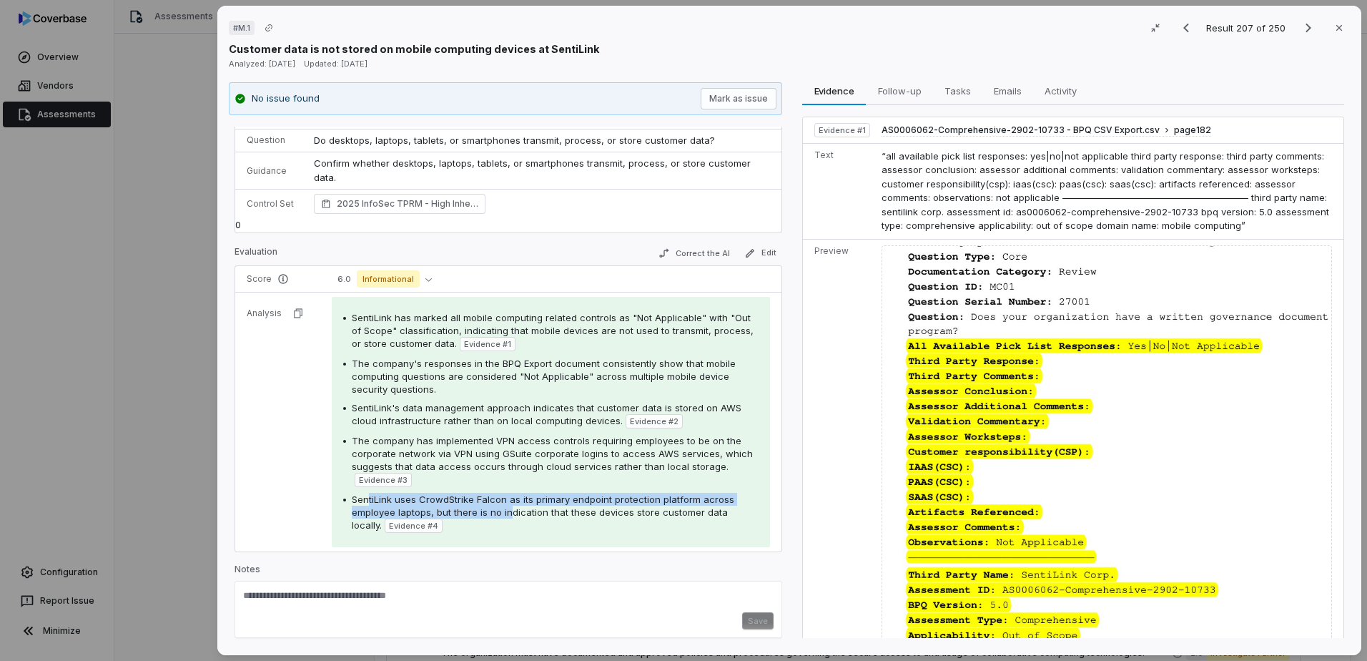
click at [508, 511] on span "SentiLink uses CrowdStrike Falcon as its primary endpoint protection platform a…" at bounding box center [543, 511] width 382 height 37
drag, startPoint x: 508, startPoint y: 511, endPoint x: 514, endPoint y: 521, distance: 11.9
click at [514, 520] on div "SentiLink uses CrowdStrike Falcon as its primary endpoint protection platform a…" at bounding box center [555, 513] width 407 height 40
drag, startPoint x: 460, startPoint y: 511, endPoint x: 637, endPoint y: 538, distance: 178.6
click at [637, 538] on div "SentiLink has marked all mobile computing related controls as "Not Applicable" …" at bounding box center [551, 422] width 438 height 250
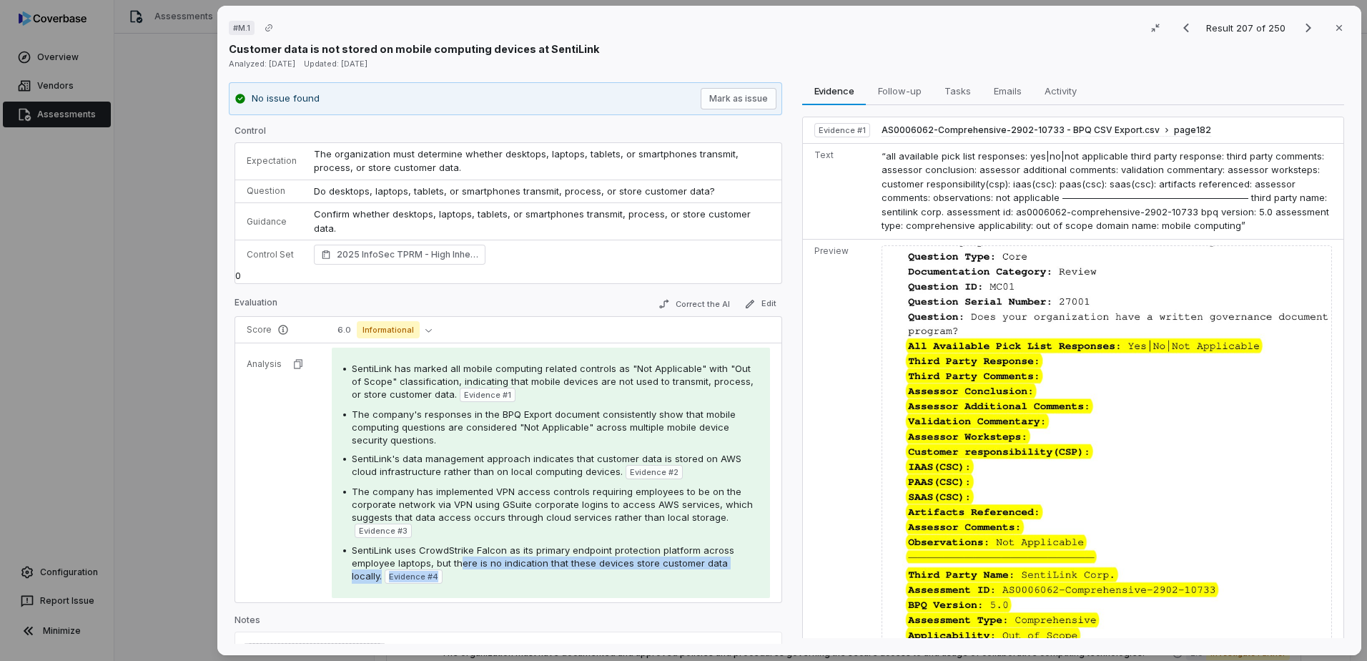
scroll to position [0, 0]
click at [1333, 26] on icon "button" at bounding box center [1338, 27] width 11 height 11
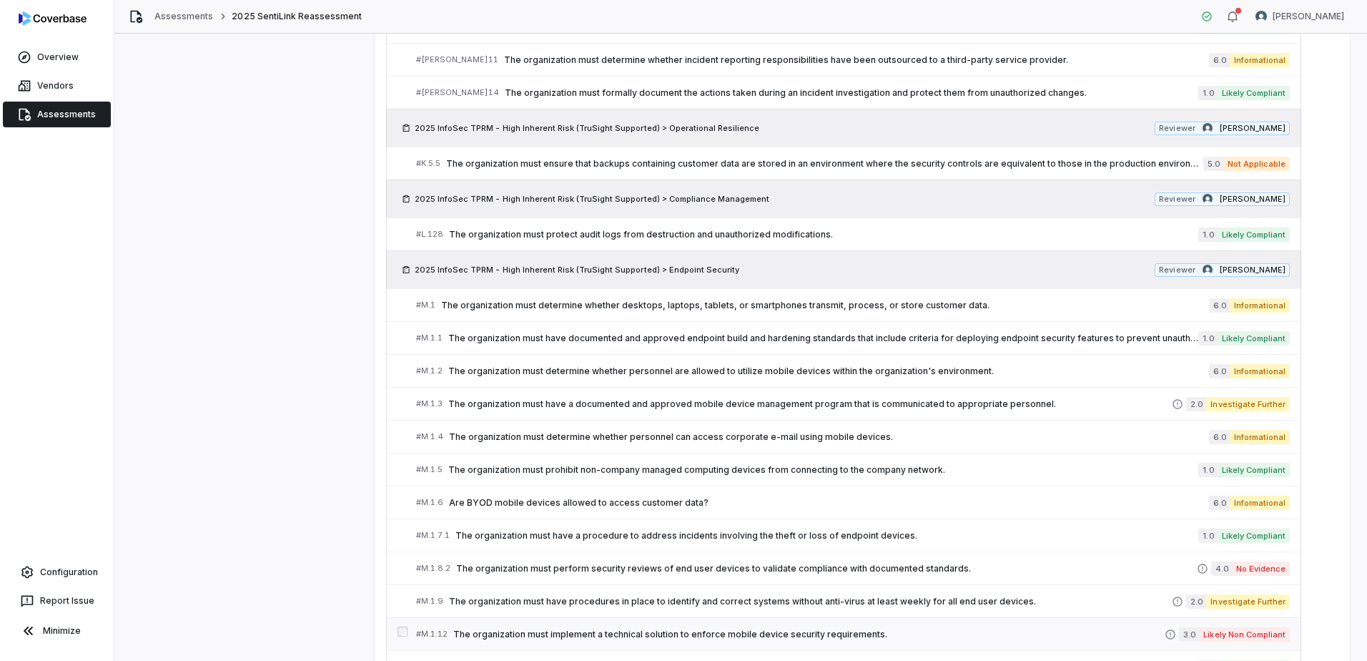
scroll to position [7363, 0]
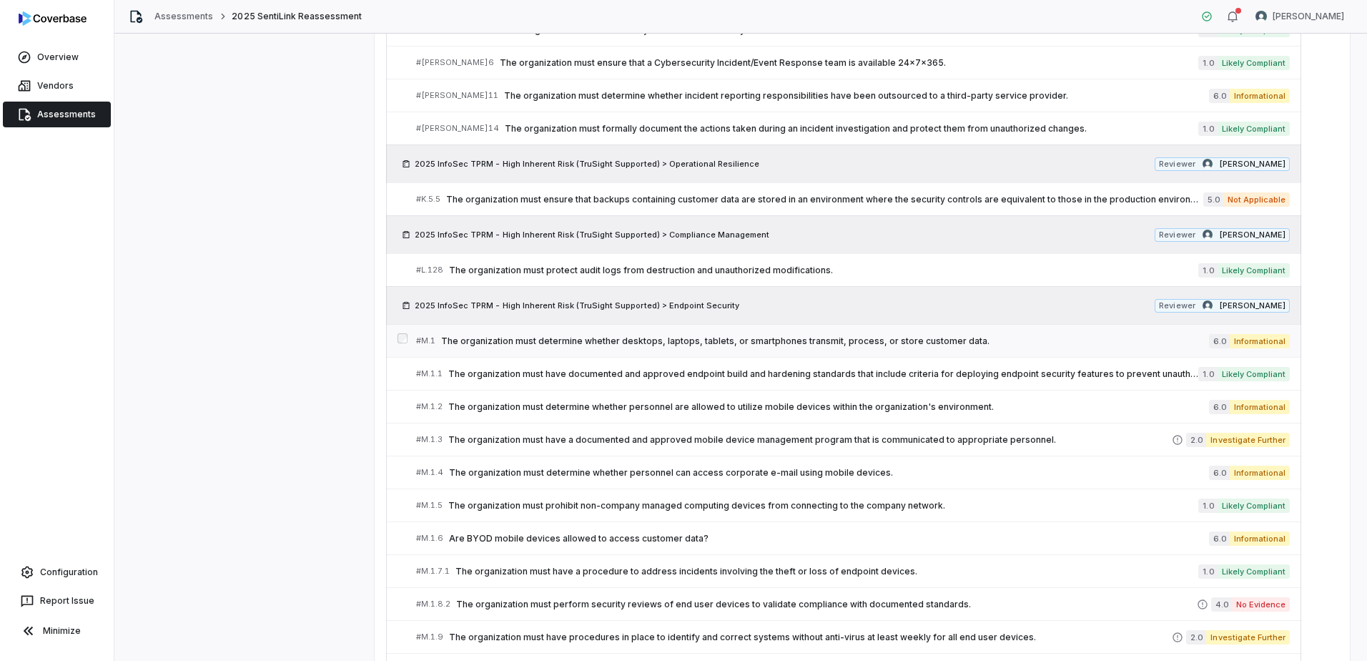
click at [861, 341] on span "The organization must determine whether desktops, laptops, tablets, or smartpho…" at bounding box center [825, 340] width 768 height 11
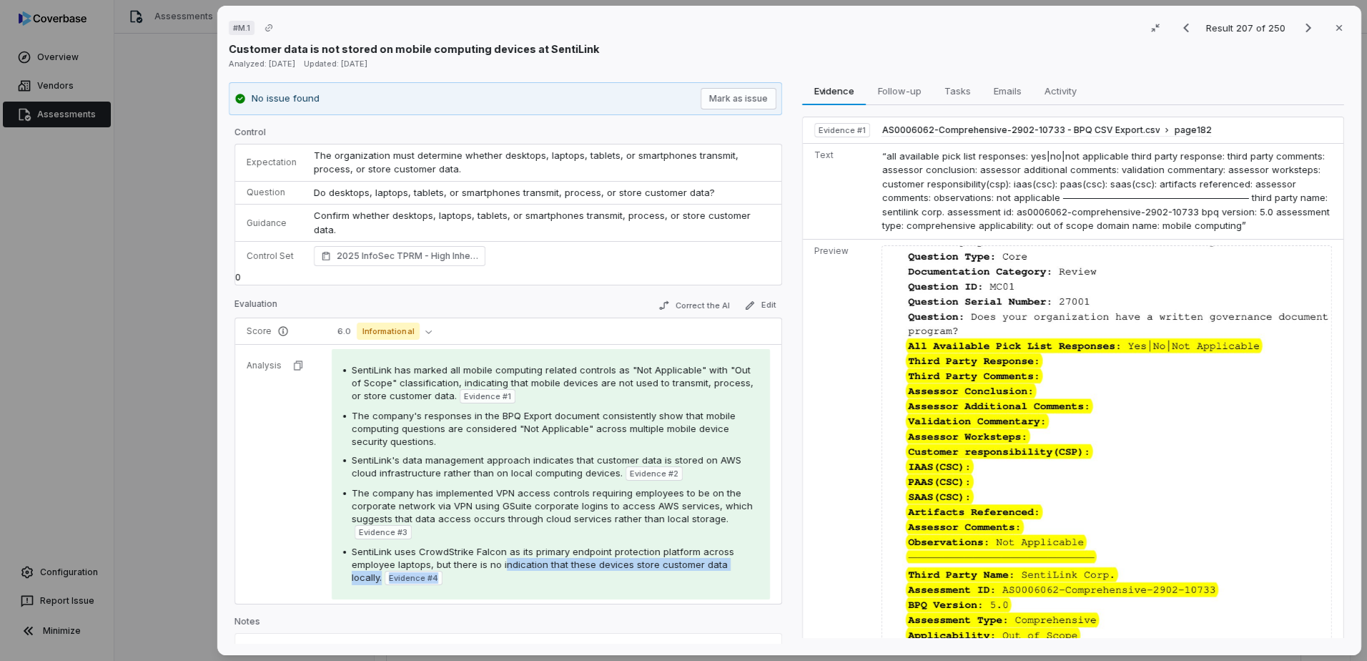
drag, startPoint x: 502, startPoint y: 565, endPoint x: 600, endPoint y: 580, distance: 99.8
click at [600, 580] on div "SentiLink uses CrowdStrike Falcon as its primary endpoint protection platform a…" at bounding box center [555, 565] width 407 height 40
drag, startPoint x: 600, startPoint y: 580, endPoint x: 512, endPoint y: 565, distance: 89.9
click at [512, 565] on span "SentiLink uses CrowdStrike Falcon as its primary endpoint protection platform a…" at bounding box center [543, 563] width 382 height 37
drag, startPoint x: 517, startPoint y: 564, endPoint x: 637, endPoint y: 585, distance: 122.0
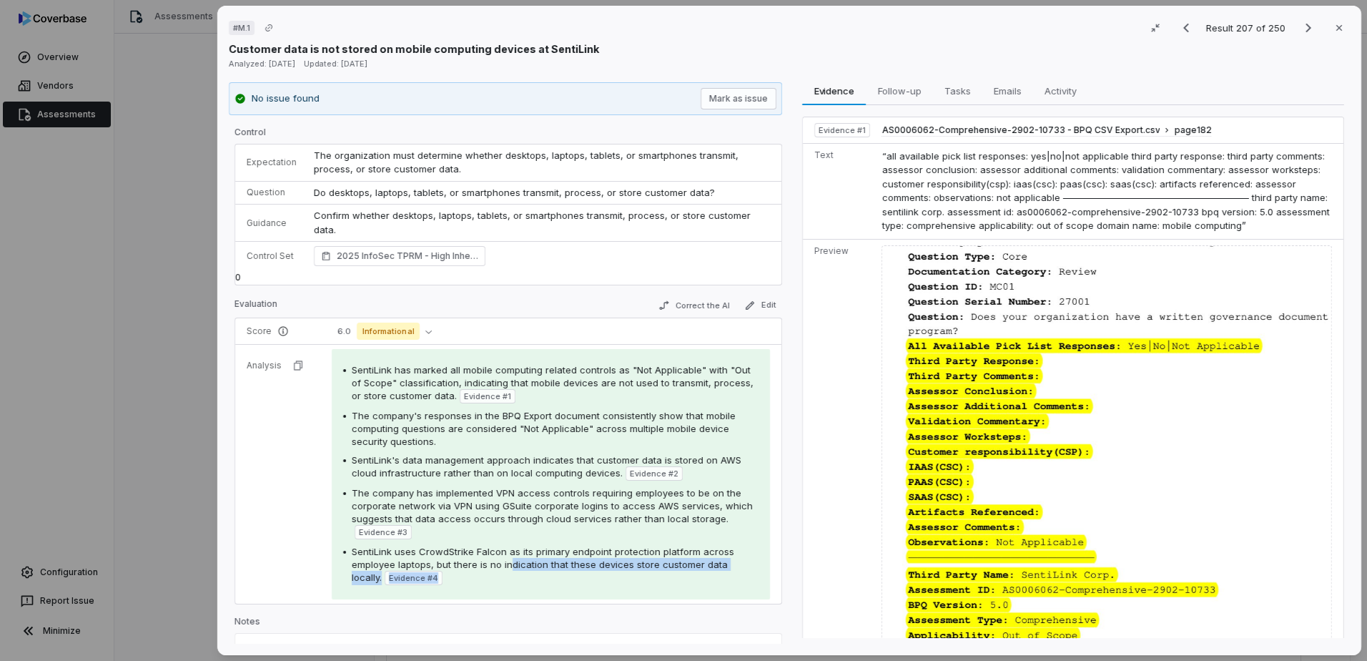
click at [637, 585] on div "SentiLink has marked all mobile computing related controls as "Not Applicable" …" at bounding box center [551, 474] width 438 height 250
click at [1340, 24] on button "Close" at bounding box center [1339, 28] width 30 height 30
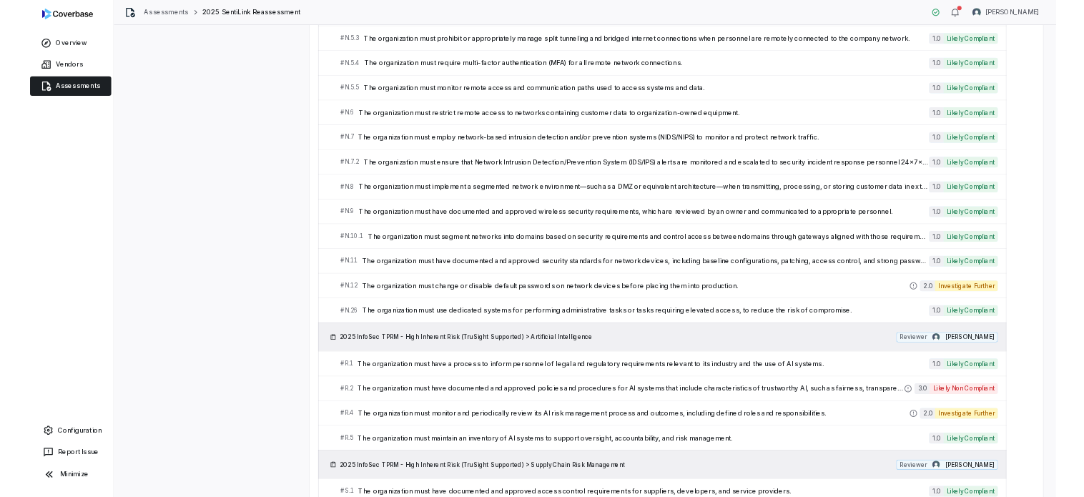
scroll to position [8690, 0]
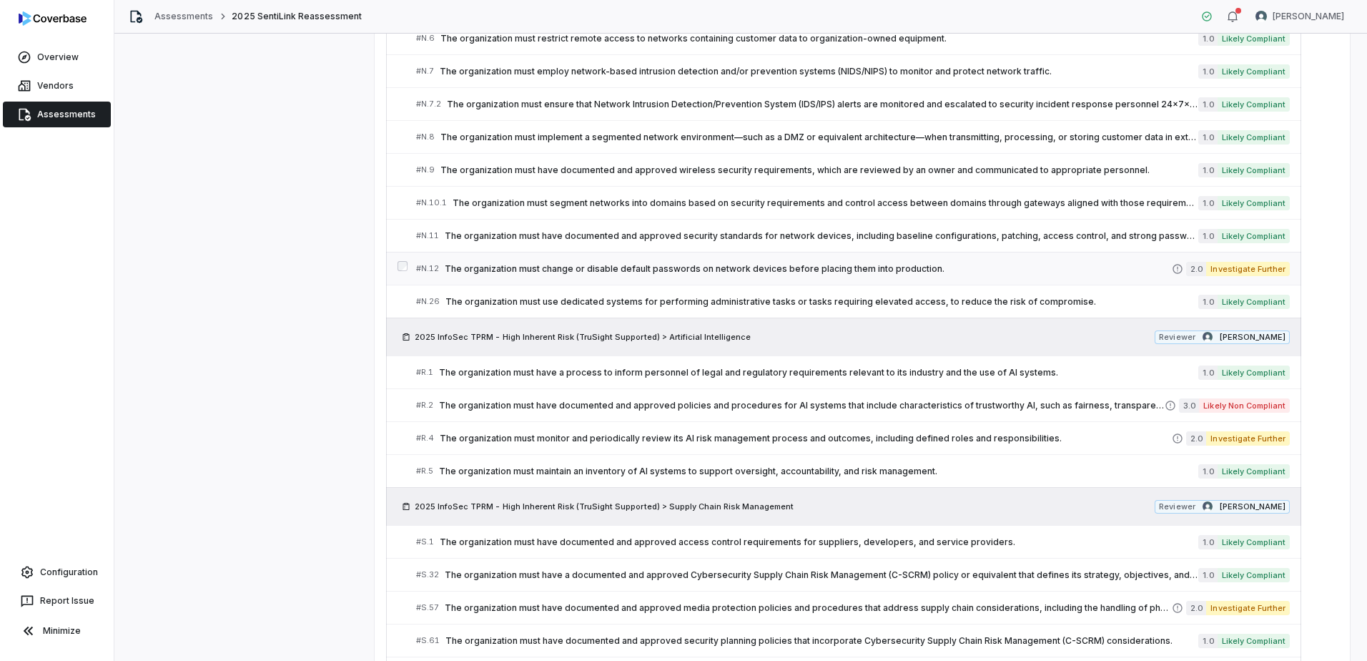
click at [885, 269] on span "The organization must change or disable default passwords on network devices be…" at bounding box center [808, 268] width 727 height 11
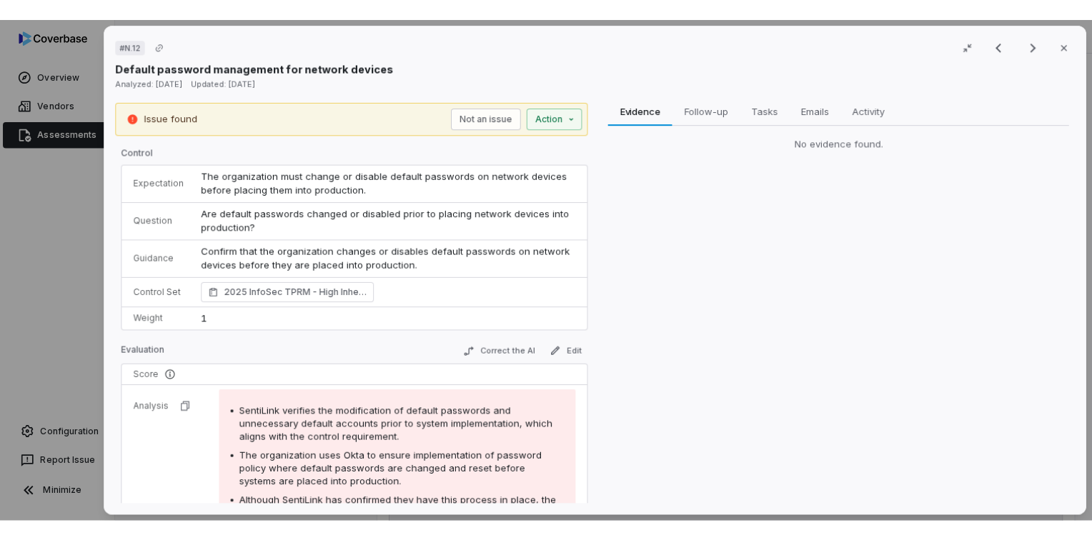
scroll to position [8690, 0]
